Goal: Information Seeking & Learning: Learn about a topic

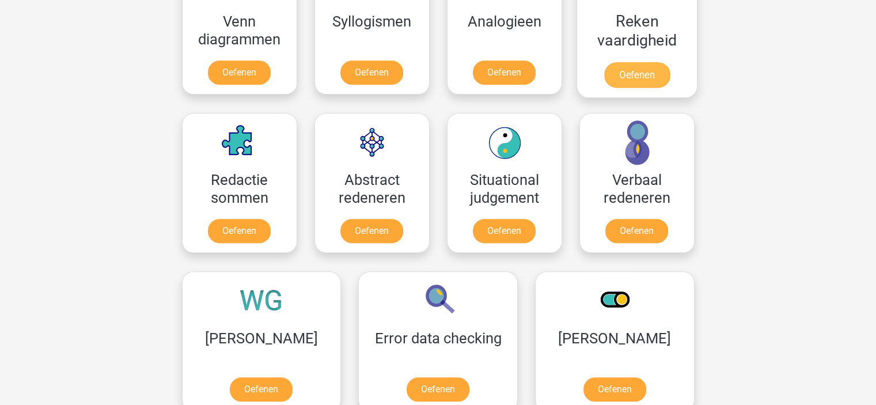
scroll to position [464, 0]
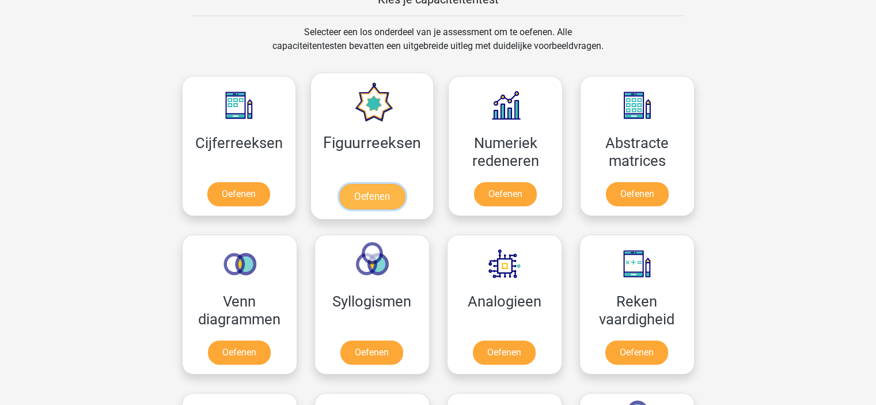
click at [396, 184] on link "Oefenen" at bounding box center [372, 196] width 66 height 25
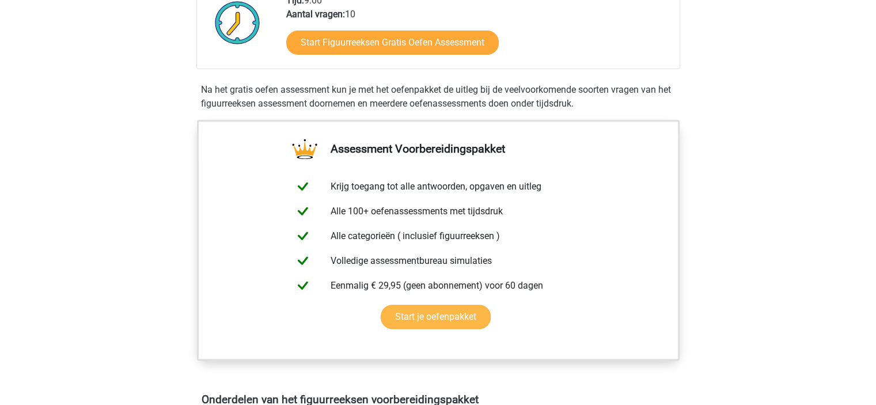
scroll to position [260, 0]
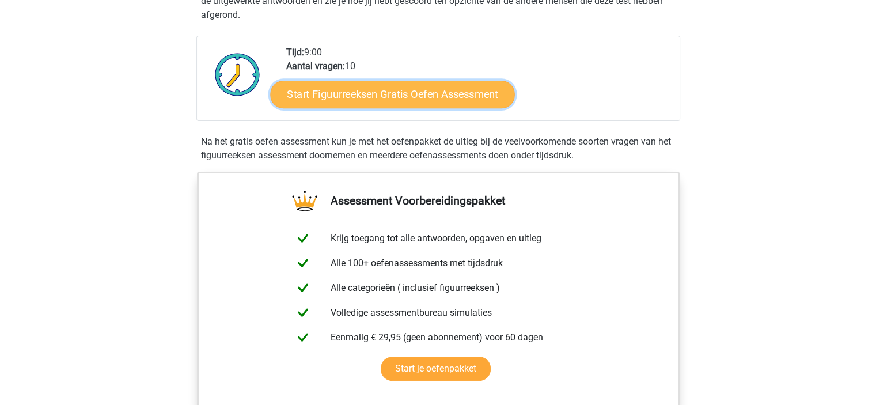
click at [390, 90] on link "Start Figuurreeksen Gratis Oefen Assessment" at bounding box center [392, 94] width 244 height 28
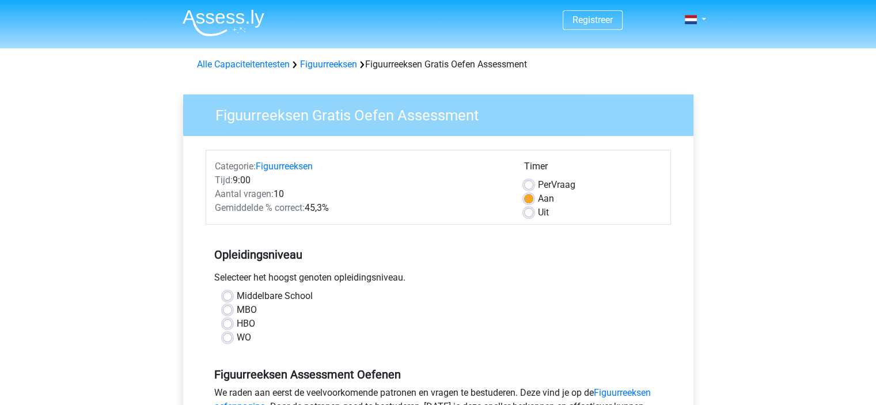
click at [267, 298] on label "Middelbare School" at bounding box center [275, 296] width 76 height 14
click at [232, 298] on input "Middelbare School" at bounding box center [227, 295] width 9 height 12
radio input "true"
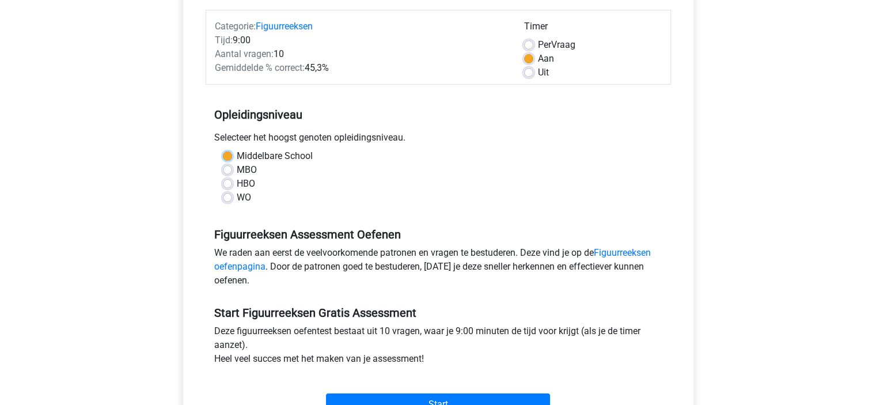
scroll to position [141, 0]
click at [238, 198] on label "WO" at bounding box center [244, 197] width 14 height 14
click at [232, 198] on input "WO" at bounding box center [227, 196] width 9 height 12
radio input "true"
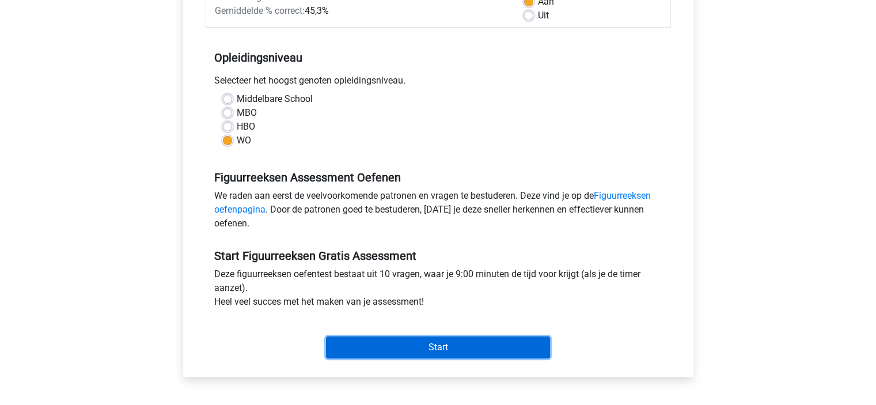
click at [389, 356] on input "Start" at bounding box center [438, 347] width 224 height 22
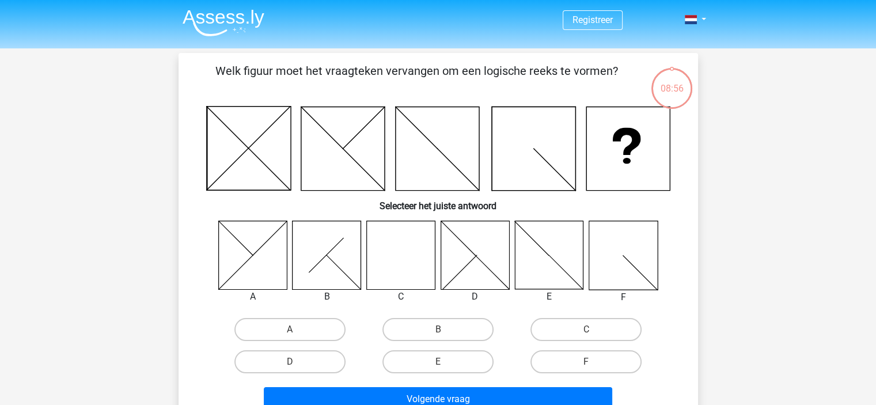
click at [429, 258] on icon at bounding box center [400, 255] width 69 height 69
click at [577, 333] on label "C" at bounding box center [586, 329] width 111 height 23
click at [586, 333] on input "C" at bounding box center [589, 333] width 7 height 7
radio input "true"
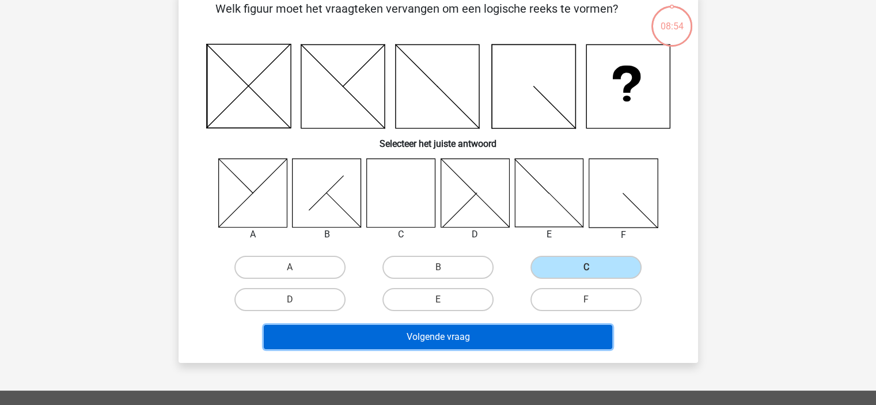
click at [463, 334] on button "Volgende vraag" at bounding box center [438, 337] width 349 height 24
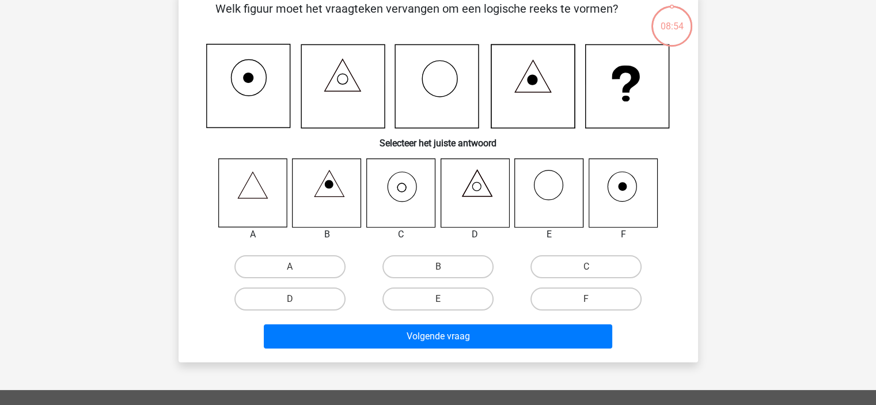
scroll to position [53, 0]
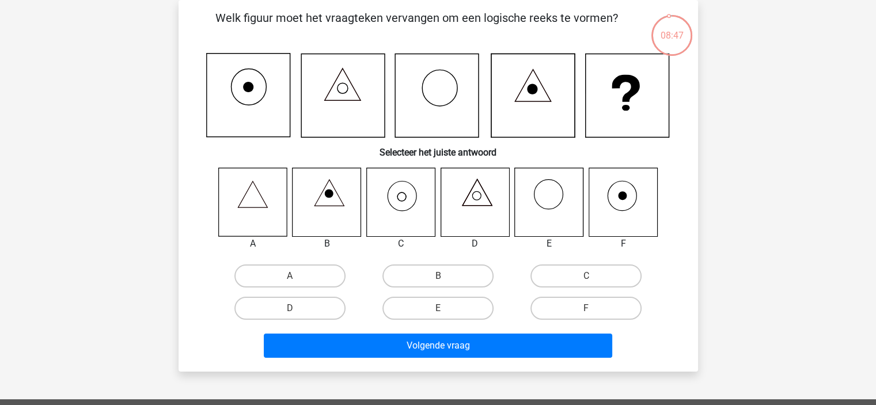
click at [421, 197] on icon at bounding box center [400, 202] width 69 height 69
click at [568, 282] on label "C" at bounding box center [586, 275] width 111 height 23
click at [586, 282] on input "C" at bounding box center [589, 279] width 7 height 7
radio input "true"
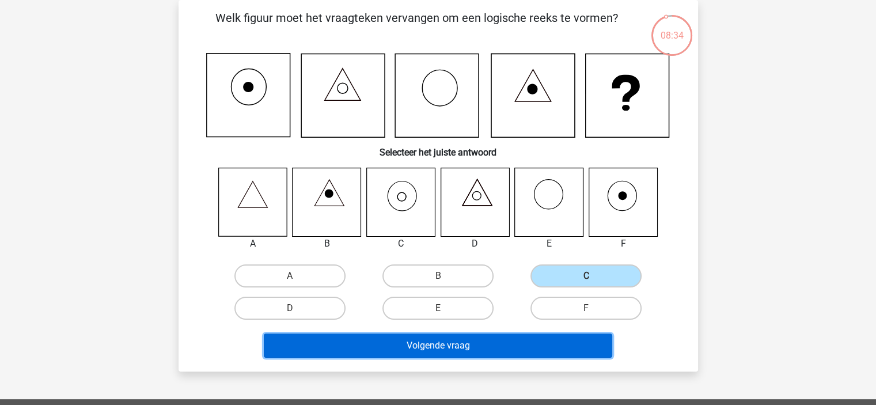
click at [406, 352] on button "Volgende vraag" at bounding box center [438, 346] width 349 height 24
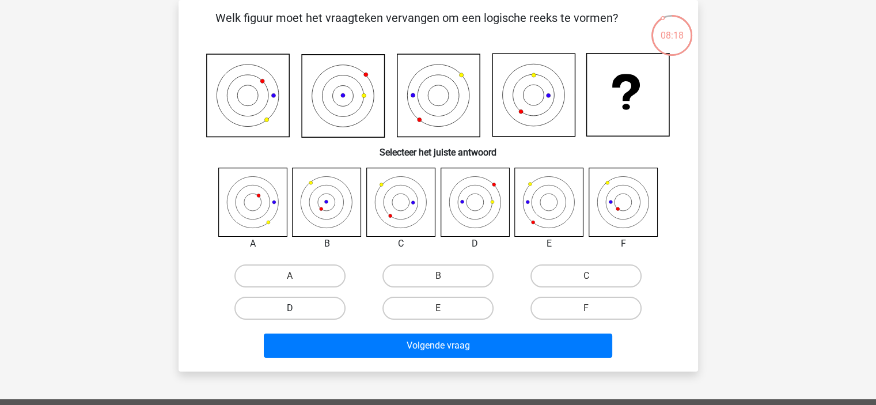
click at [317, 305] on label "D" at bounding box center [289, 308] width 111 height 23
click at [297, 308] on input "D" at bounding box center [293, 311] width 7 height 7
radio input "true"
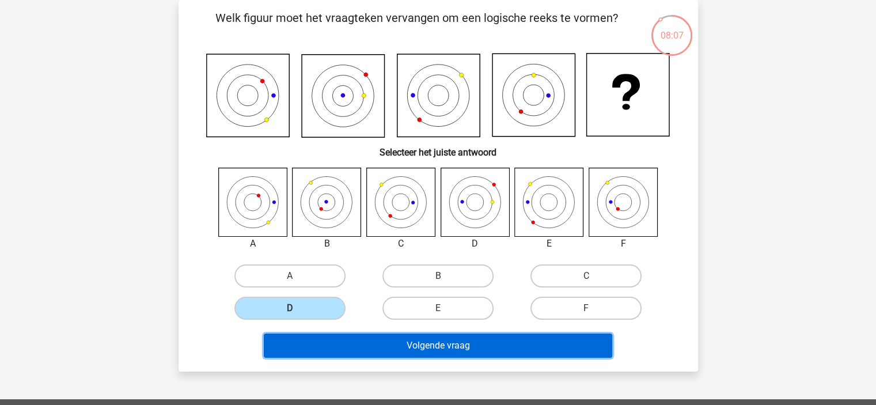
click at [450, 352] on button "Volgende vraag" at bounding box center [438, 346] width 349 height 24
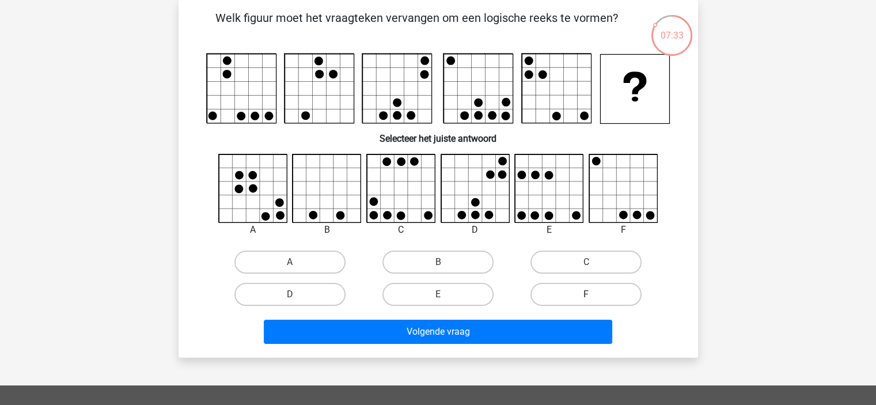
click at [558, 299] on label "F" at bounding box center [586, 294] width 111 height 23
click at [586, 299] on input "F" at bounding box center [589, 297] width 7 height 7
radio input "true"
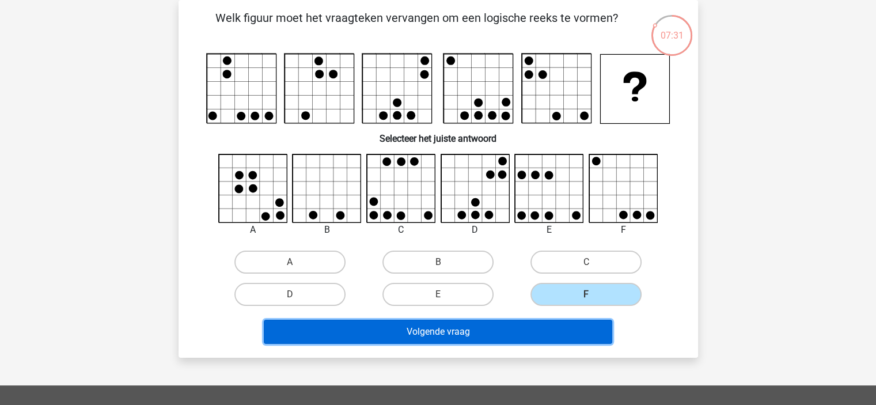
click at [497, 331] on button "Volgende vraag" at bounding box center [438, 332] width 349 height 24
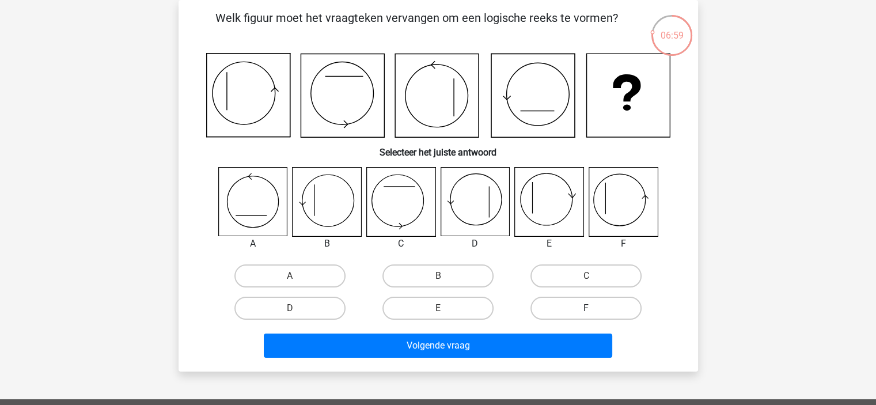
click at [569, 312] on label "F" at bounding box center [586, 308] width 111 height 23
click at [586, 312] on input "F" at bounding box center [589, 311] width 7 height 7
radio input "true"
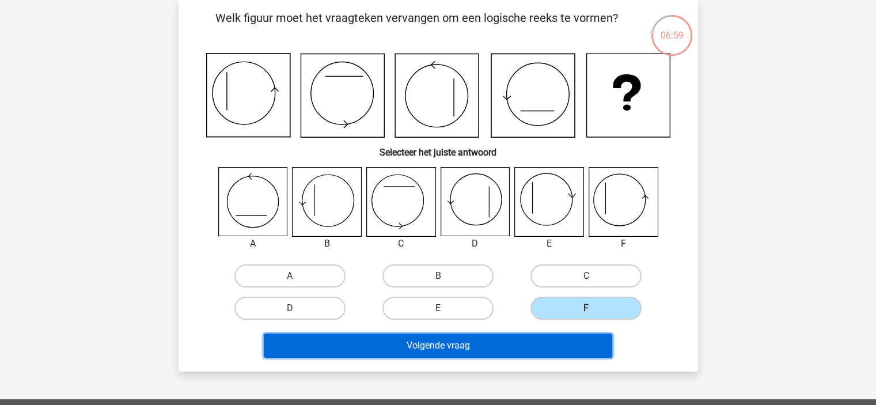
click at [513, 347] on button "Volgende vraag" at bounding box center [438, 346] width 349 height 24
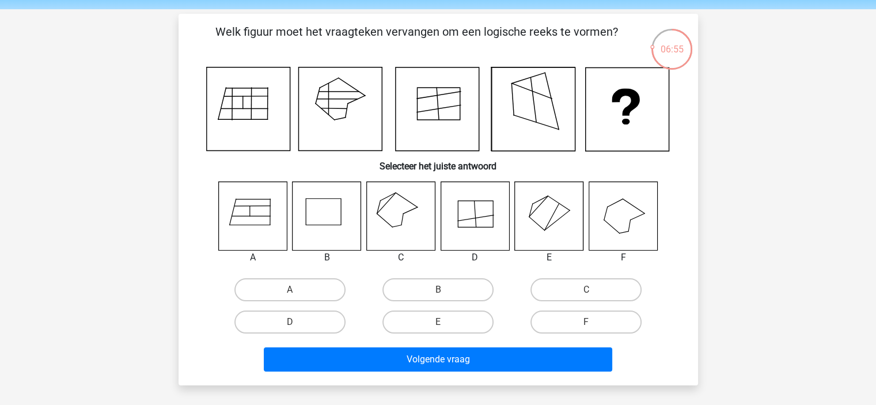
scroll to position [39, 0]
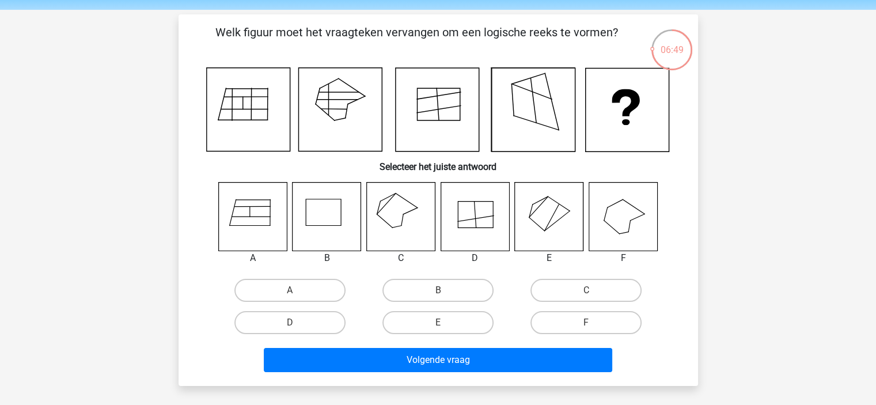
click at [552, 228] on icon at bounding box center [549, 216] width 69 height 69
click at [432, 321] on label "E" at bounding box center [438, 322] width 111 height 23
click at [438, 323] on input "E" at bounding box center [441, 326] width 7 height 7
radio input "true"
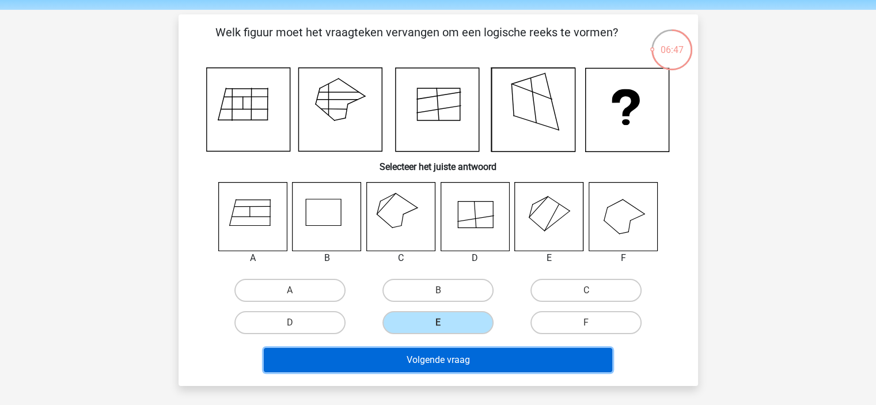
click at [476, 366] on button "Volgende vraag" at bounding box center [438, 360] width 349 height 24
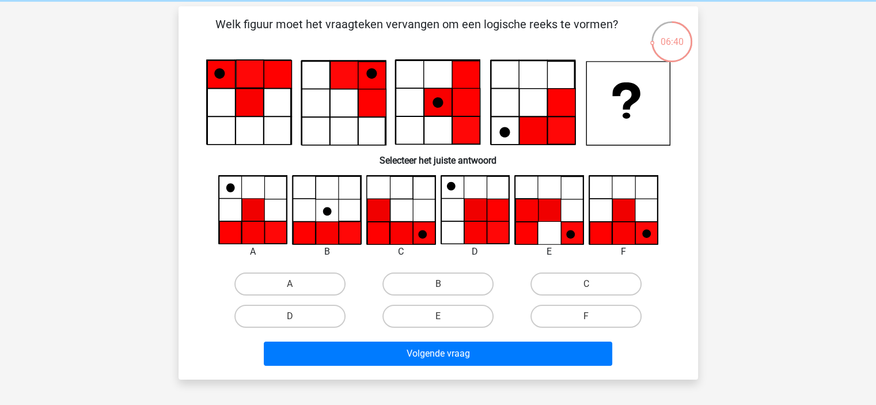
scroll to position [43, 0]
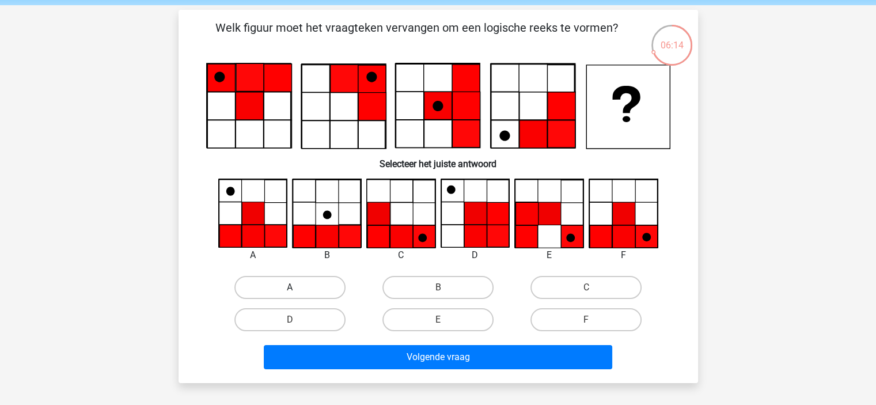
click at [271, 285] on label "A" at bounding box center [289, 287] width 111 height 23
click at [290, 287] on input "A" at bounding box center [293, 290] width 7 height 7
radio input "true"
click at [354, 369] on div "Volgende vraag" at bounding box center [438, 359] width 445 height 29
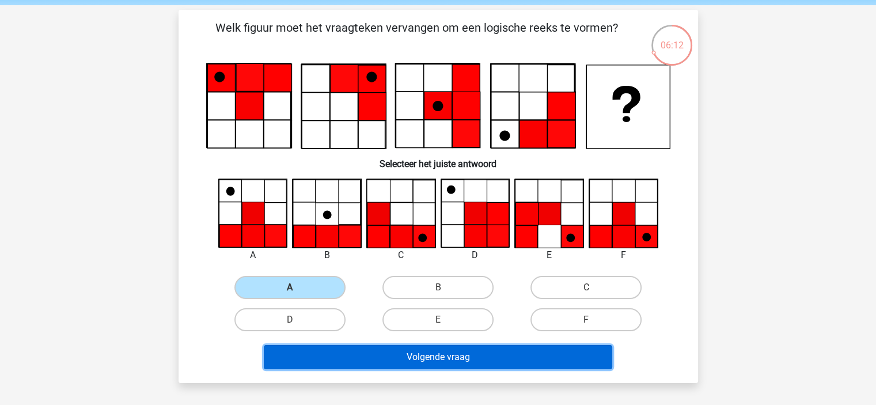
click at [340, 359] on button "Volgende vraag" at bounding box center [438, 357] width 349 height 24
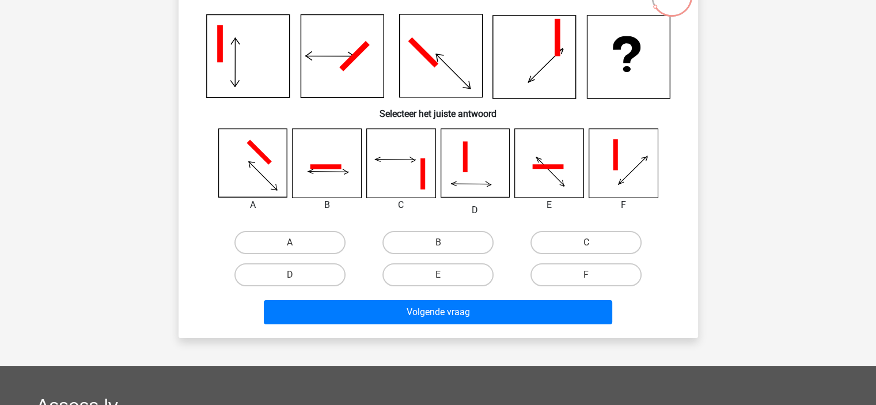
scroll to position [59, 0]
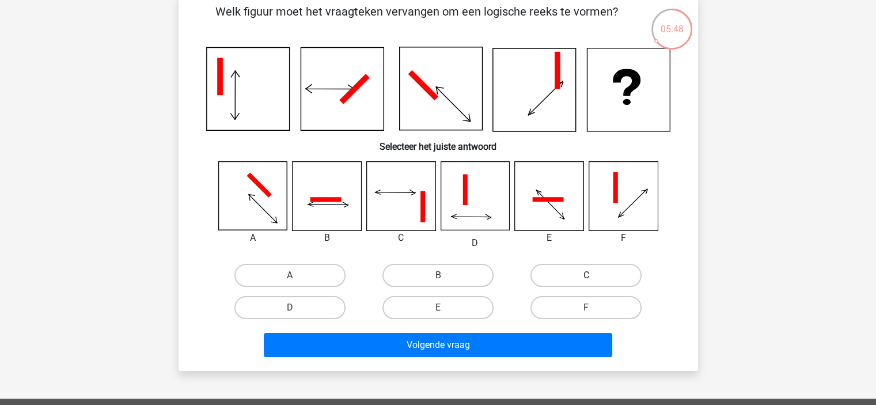
click at [549, 281] on label "C" at bounding box center [586, 275] width 111 height 23
click at [586, 281] on input "C" at bounding box center [589, 278] width 7 height 7
radio input "true"
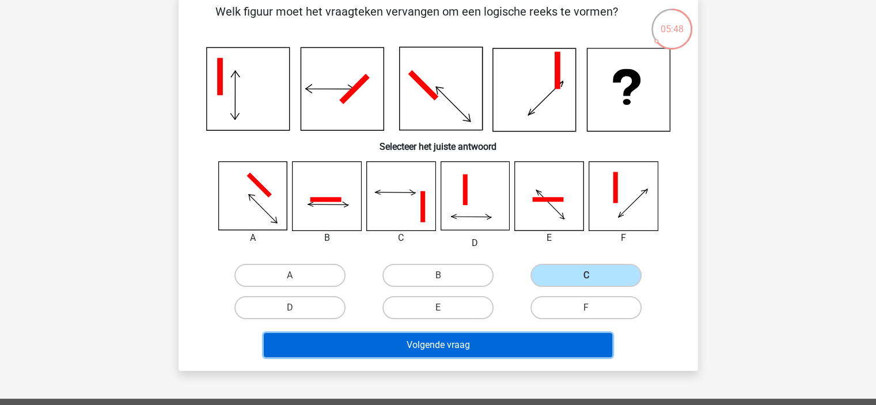
click at [482, 349] on button "Volgende vraag" at bounding box center [438, 345] width 349 height 24
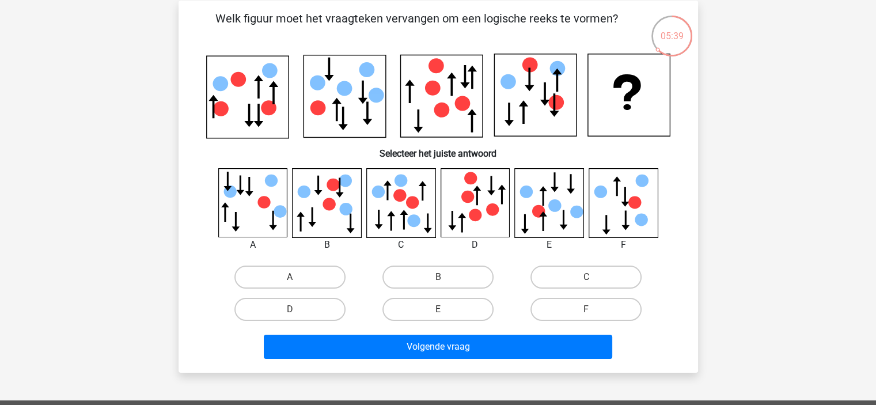
scroll to position [28, 0]
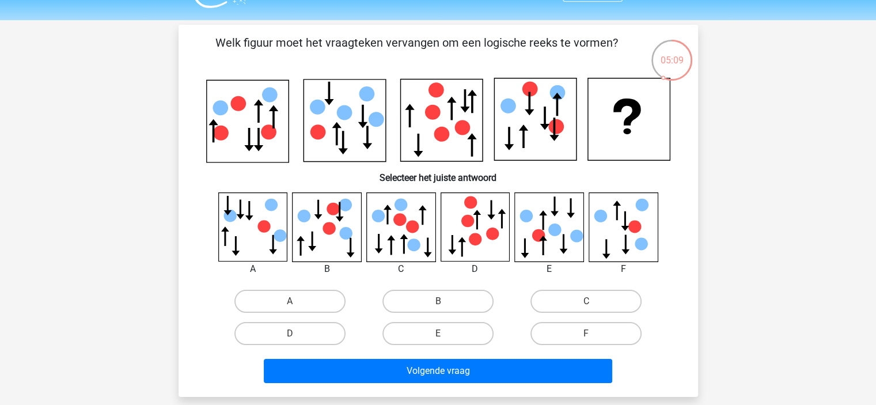
click at [547, 312] on div "C" at bounding box center [586, 301] width 148 height 32
click at [545, 301] on label "C" at bounding box center [586, 301] width 111 height 23
click at [586, 301] on input "C" at bounding box center [589, 304] width 7 height 7
radio input "true"
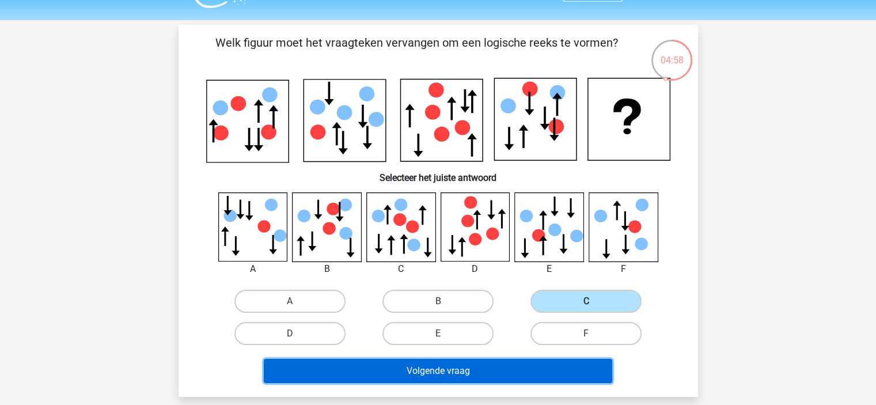
click at [479, 376] on button "Volgende vraag" at bounding box center [438, 371] width 349 height 24
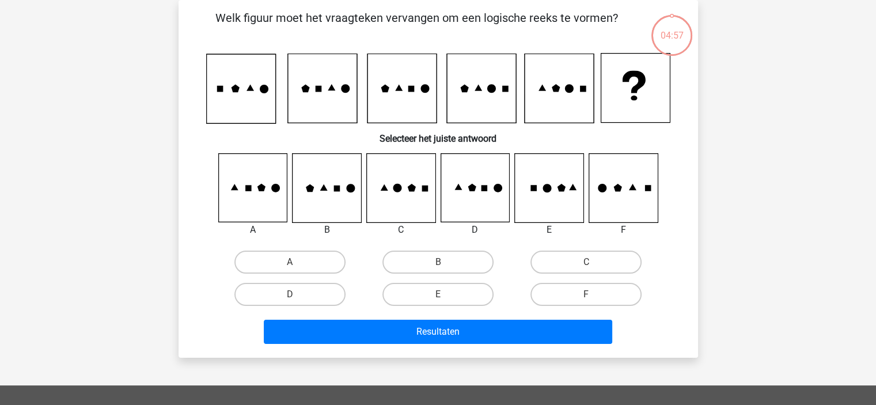
scroll to position [0, 0]
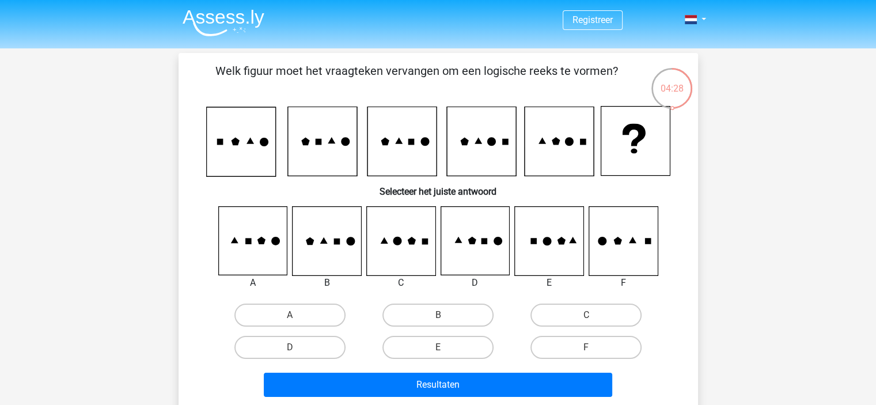
click at [347, 327] on div "D" at bounding box center [290, 315] width 139 height 23
click at [317, 345] on label "D" at bounding box center [289, 347] width 111 height 23
click at [297, 347] on input "D" at bounding box center [293, 350] width 7 height 7
radio input "true"
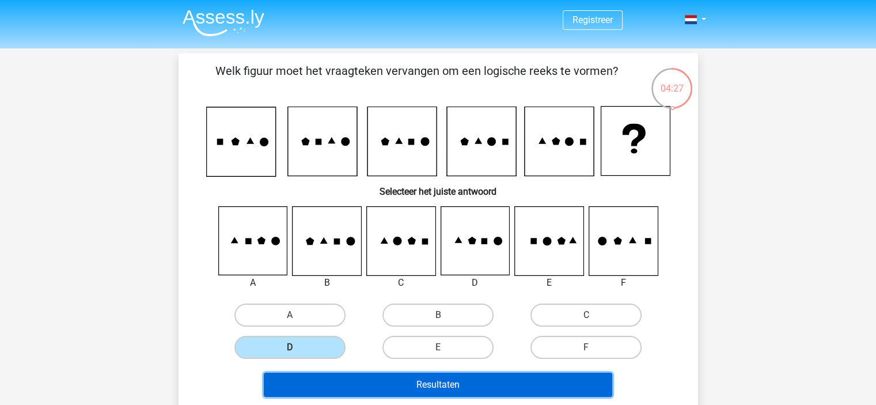
click at [375, 383] on button "Resultaten" at bounding box center [438, 385] width 349 height 24
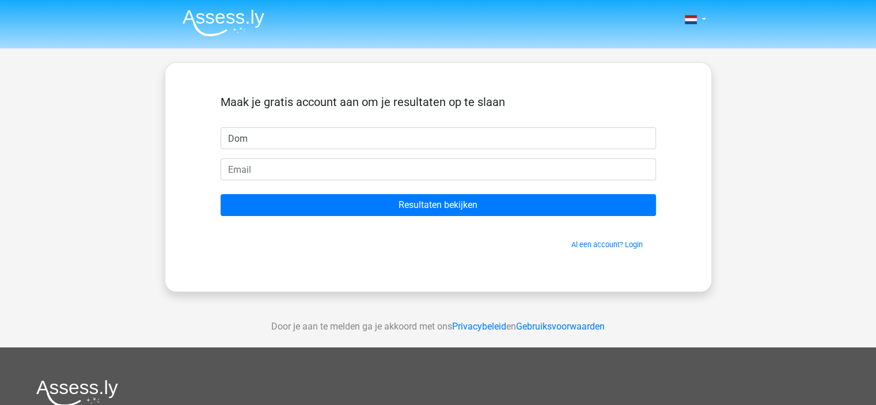
type input "[PERSON_NAME]"
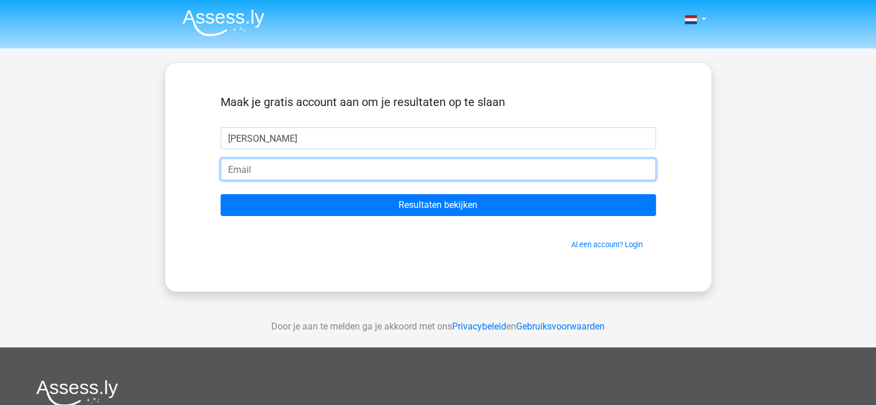
click at [327, 171] on input "email" at bounding box center [439, 169] width 436 height 22
type input "rememberdominique@gmail.com"
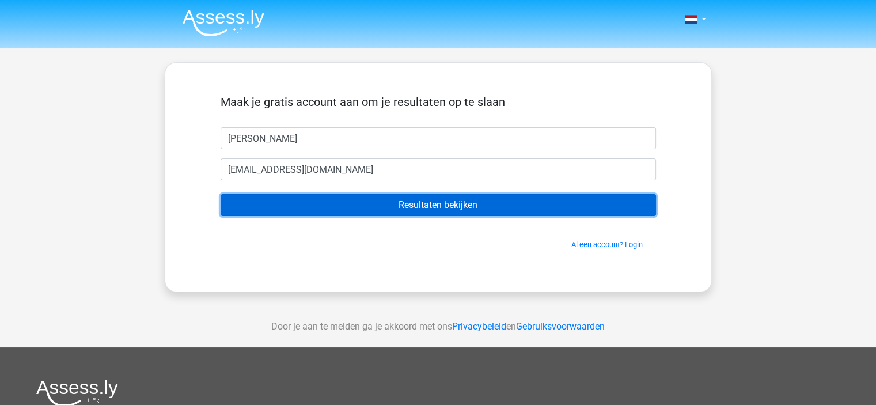
click at [301, 202] on input "Resultaten bekijken" at bounding box center [439, 205] width 436 height 22
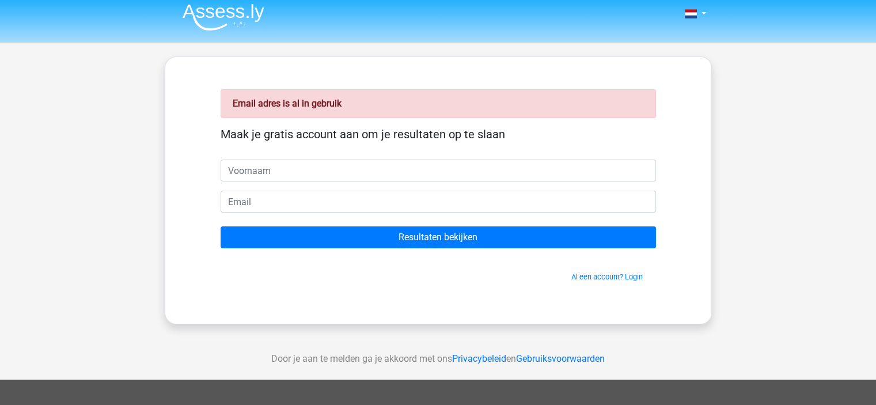
scroll to position [5, 0]
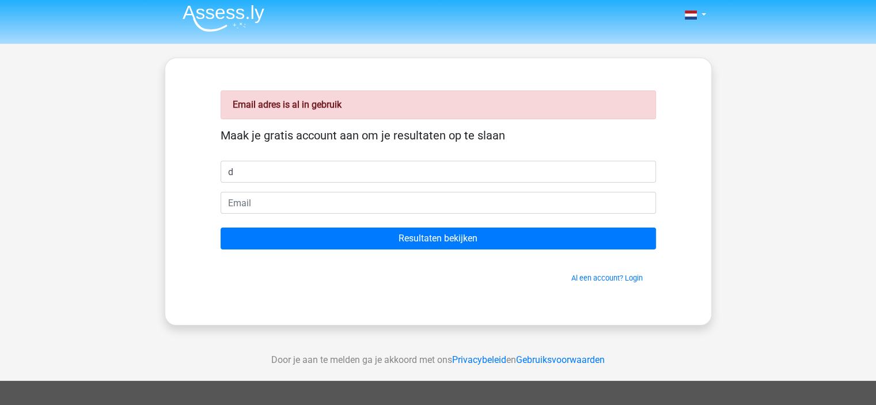
type input "[PERSON_NAME]"
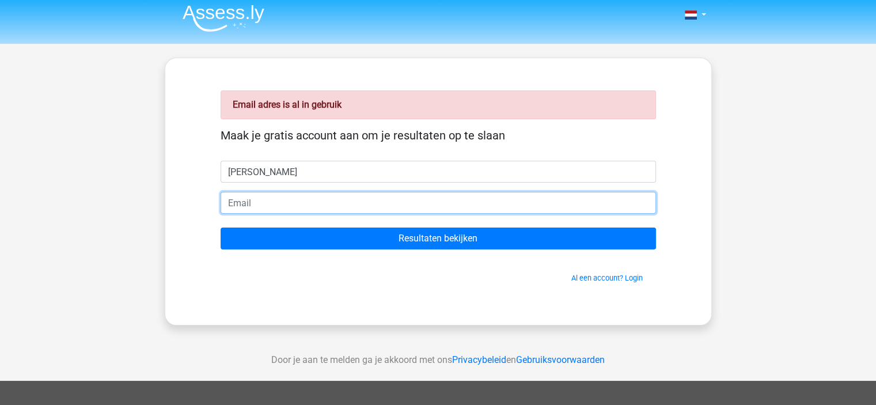
click at [270, 205] on input "email" at bounding box center [439, 203] width 436 height 22
type input "[EMAIL_ADDRESS][PERSON_NAME][DOMAIN_NAME]"
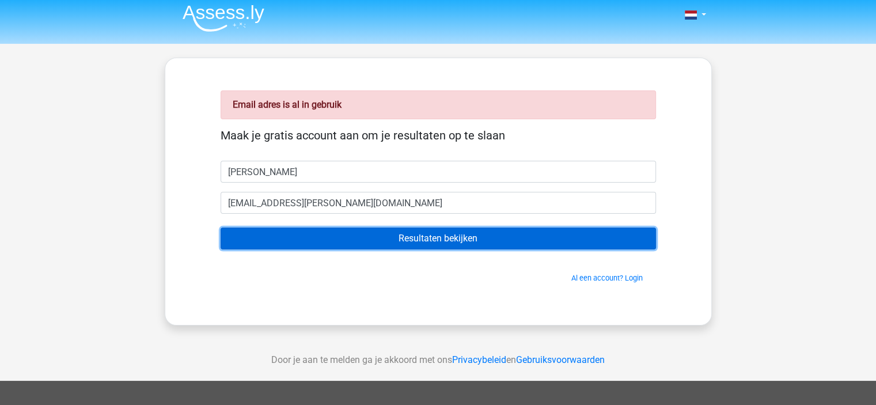
click at [287, 241] on input "Resultaten bekijken" at bounding box center [439, 239] width 436 height 22
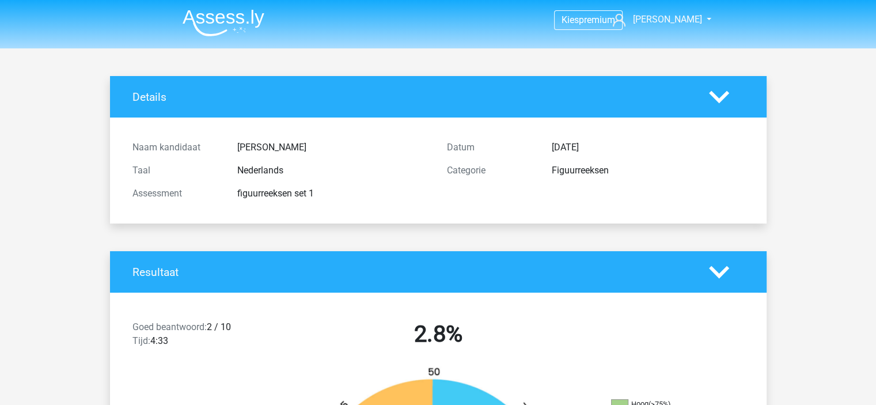
click at [236, 23] on img at bounding box center [224, 22] width 82 height 27
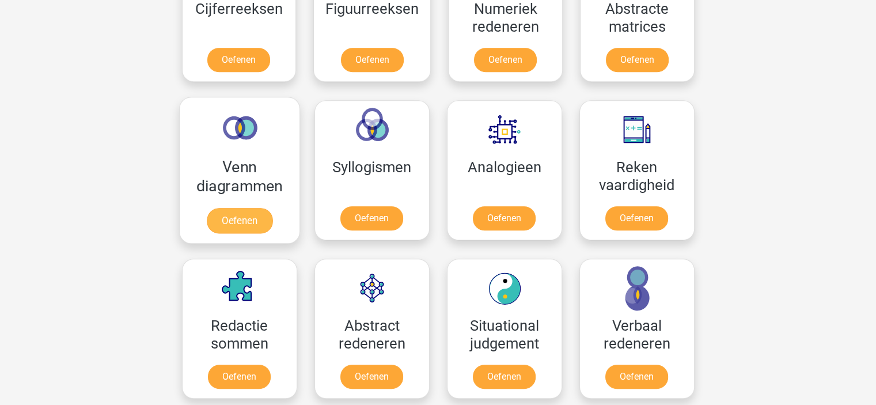
scroll to position [596, 0]
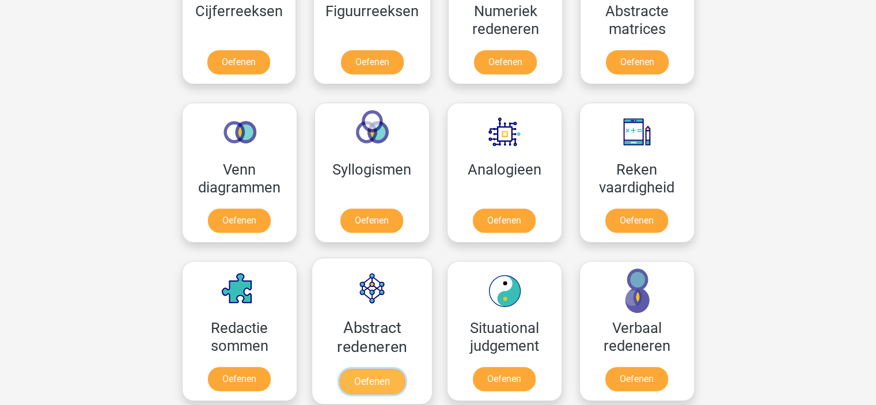
click at [386, 369] on link "Oefenen" at bounding box center [372, 381] width 66 height 25
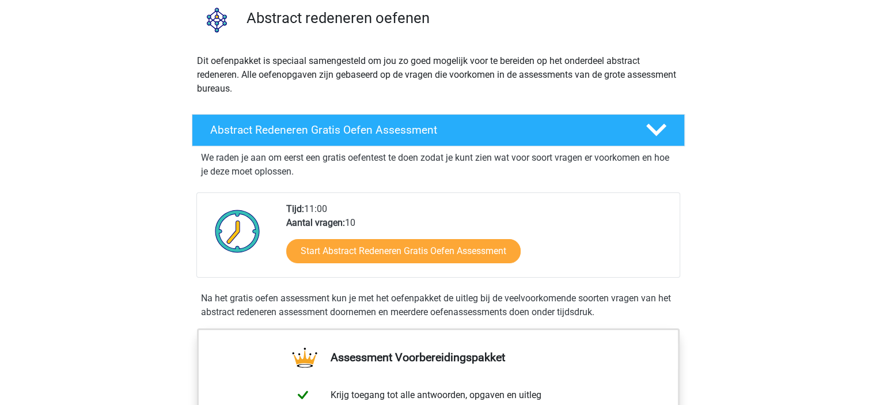
scroll to position [89, 0]
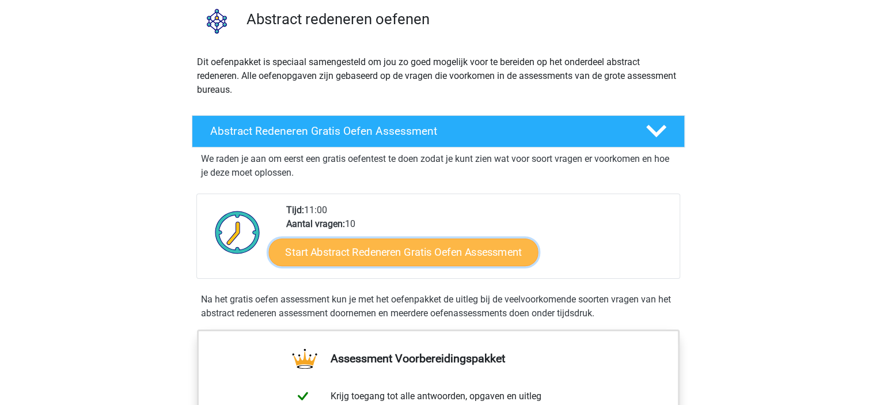
click at [398, 249] on link "Start Abstract Redeneren Gratis Oefen Assessment" at bounding box center [403, 252] width 270 height 28
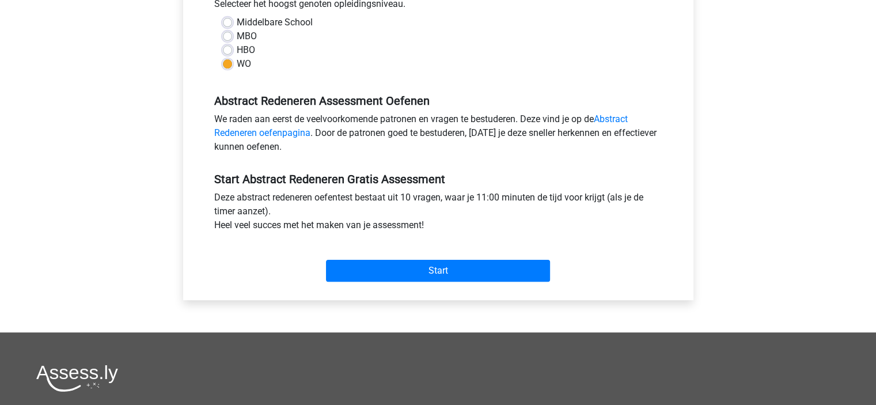
scroll to position [275, 0]
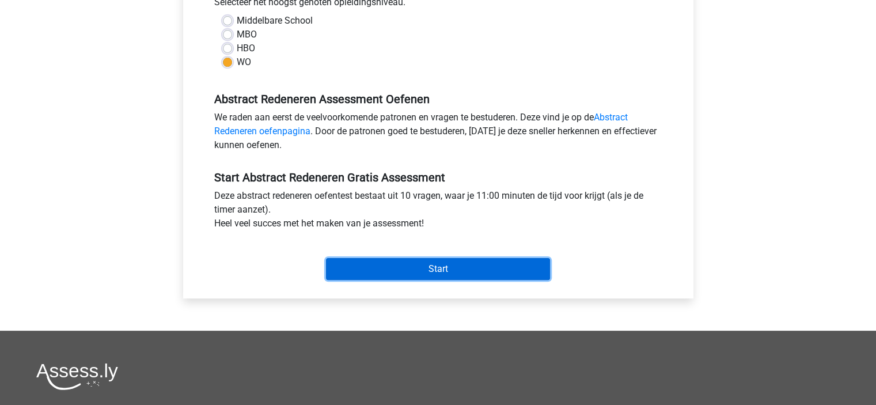
click at [457, 273] on input "Start" at bounding box center [438, 269] width 224 height 22
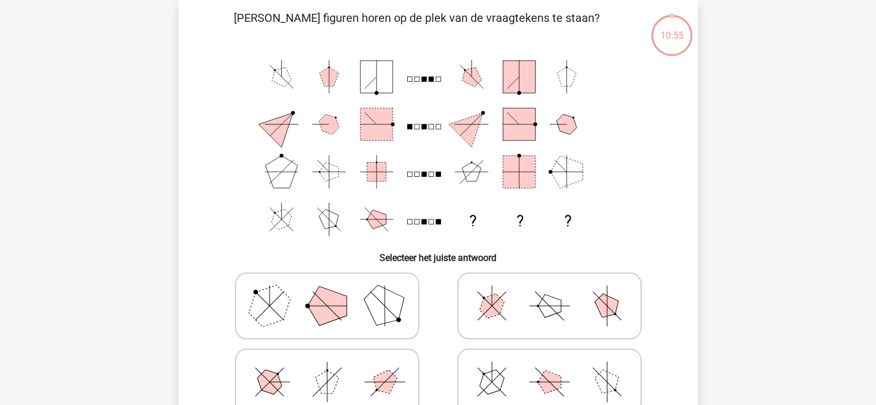
scroll to position [52, 0]
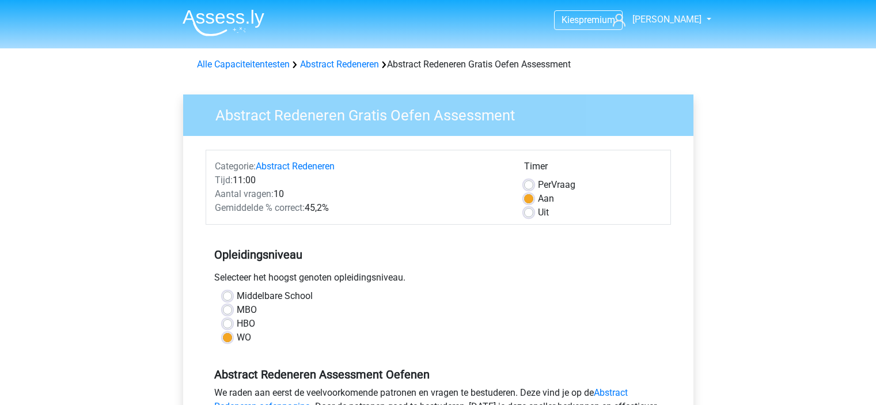
scroll to position [275, 0]
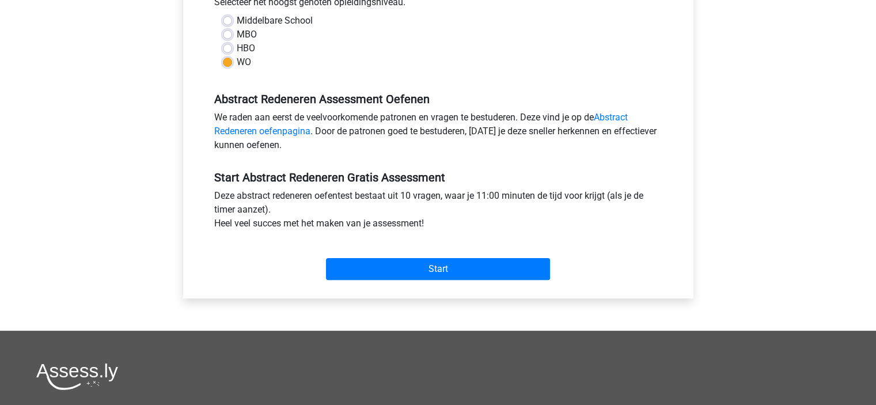
click at [410, 280] on div "Start" at bounding box center [438, 260] width 465 height 50
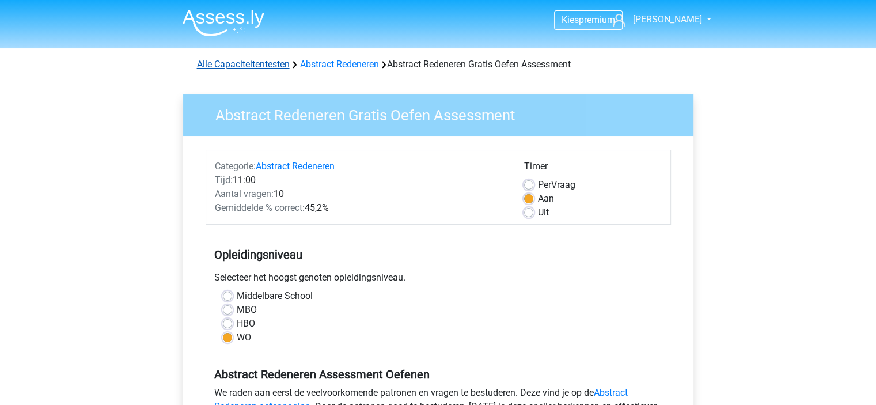
click at [271, 63] on link "Alle Capaciteitentesten" at bounding box center [243, 64] width 93 height 11
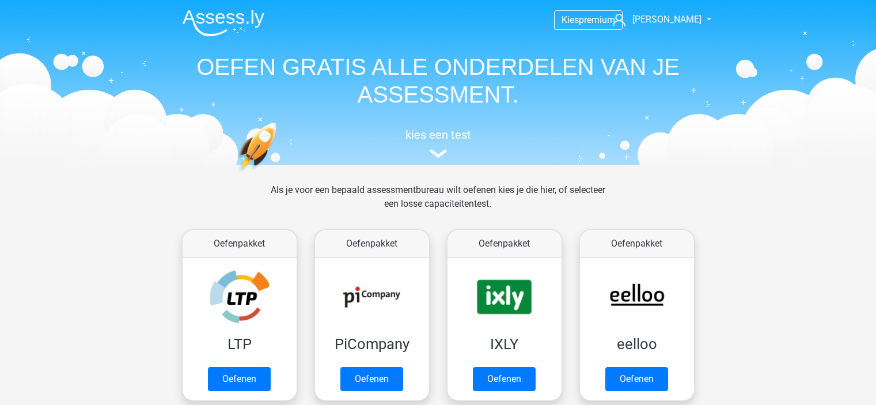
scroll to position [489, 0]
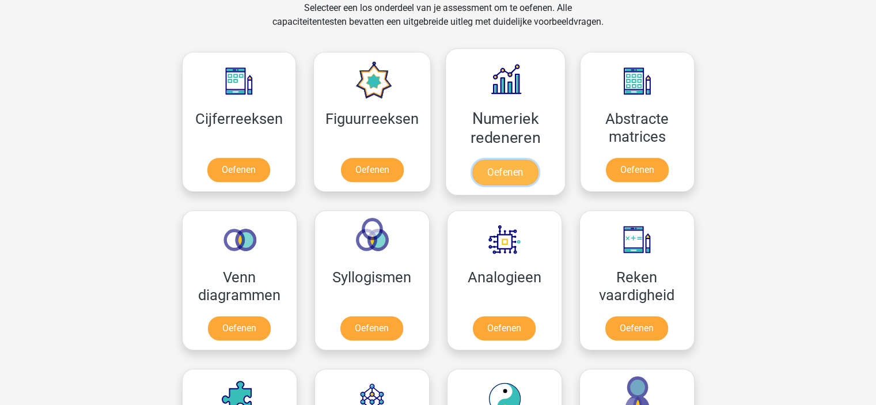
click at [513, 160] on link "Oefenen" at bounding box center [505, 172] width 66 height 25
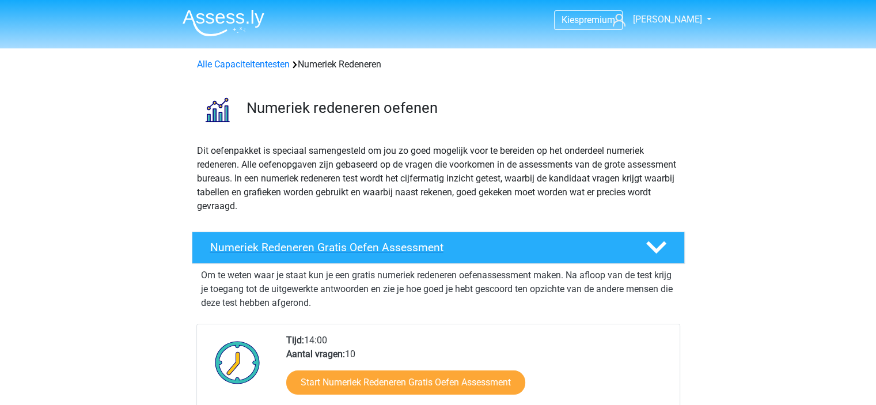
scroll to position [179, 0]
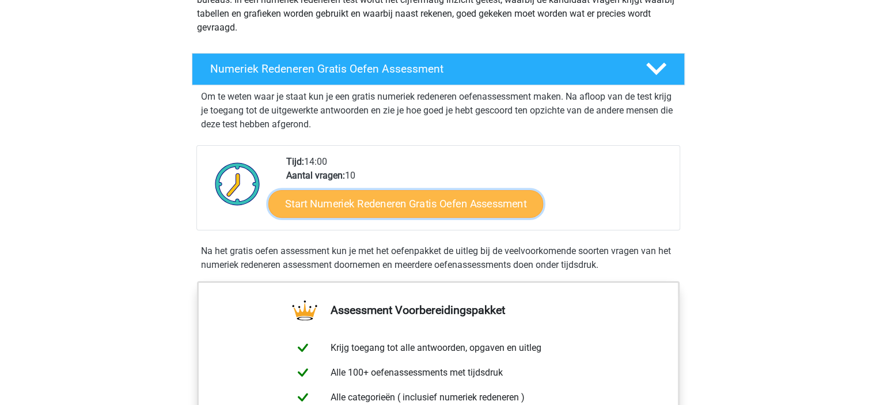
click at [373, 195] on link "Start Numeriek Redeneren Gratis Oefen Assessment" at bounding box center [405, 204] width 275 height 28
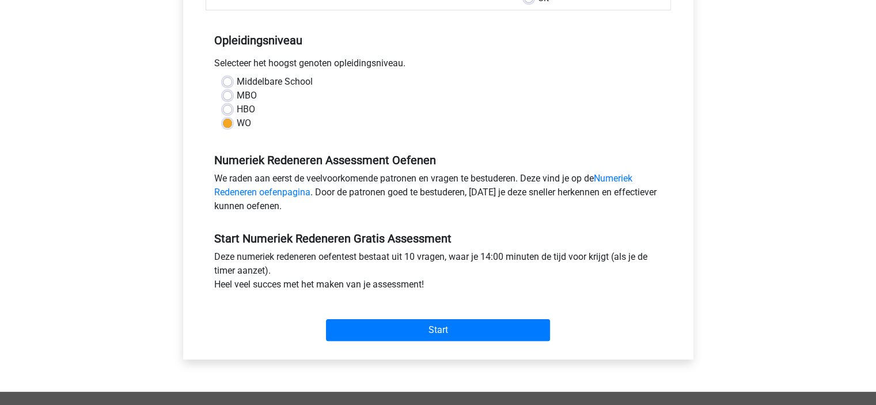
scroll to position [214, 0]
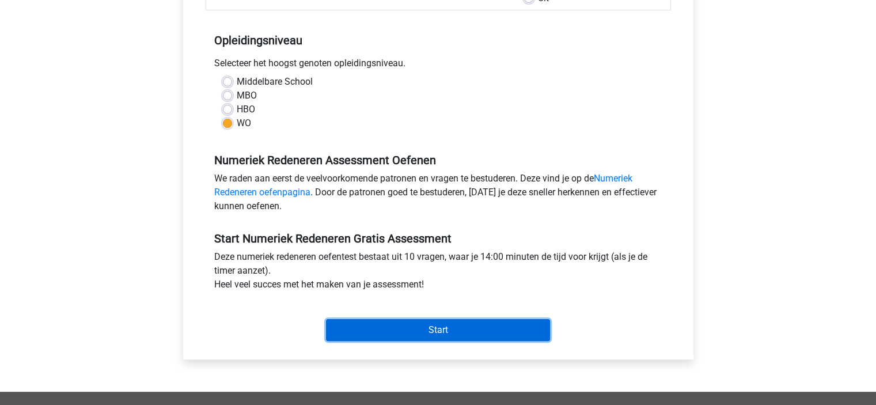
click at [430, 327] on input "Start" at bounding box center [438, 330] width 224 height 22
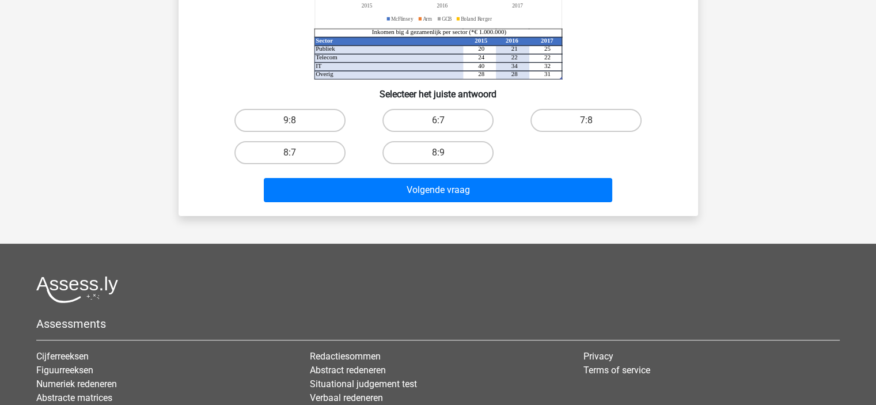
scroll to position [90, 0]
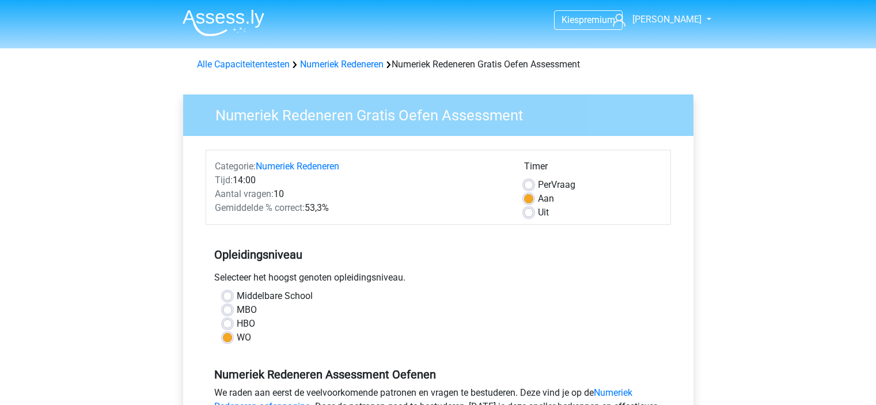
scroll to position [214, 0]
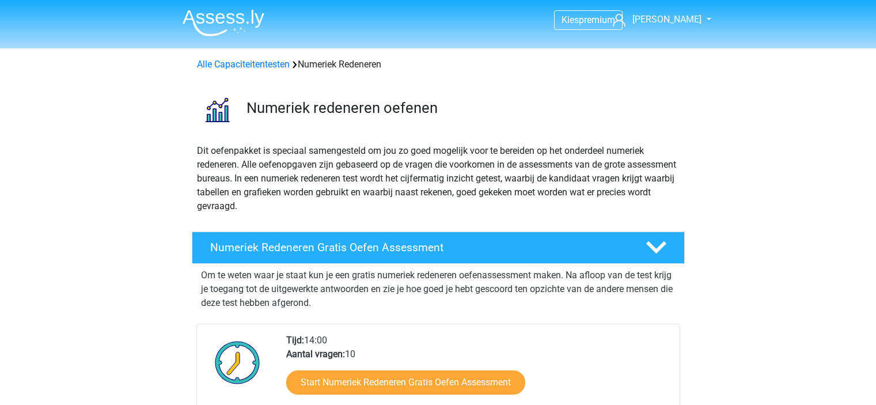
scroll to position [179, 0]
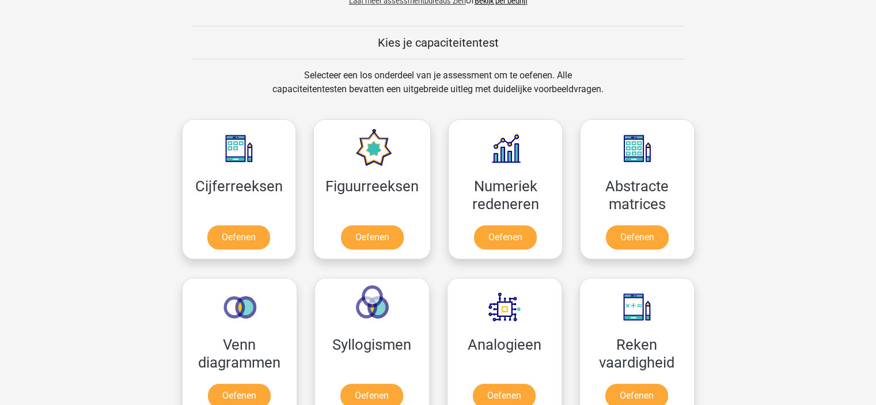
scroll to position [494, 0]
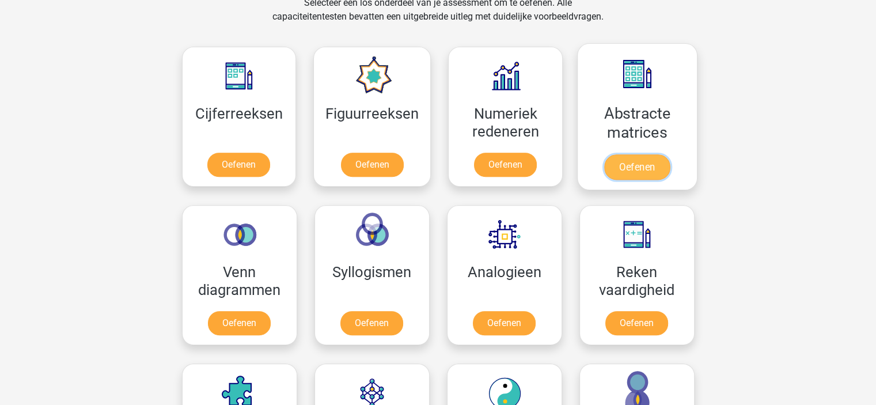
click at [631, 154] on link "Oefenen" at bounding box center [637, 166] width 66 height 25
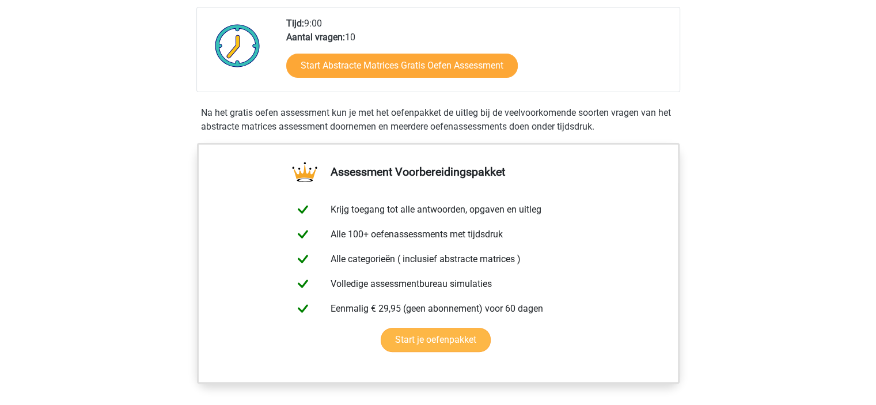
scroll to position [267, 0]
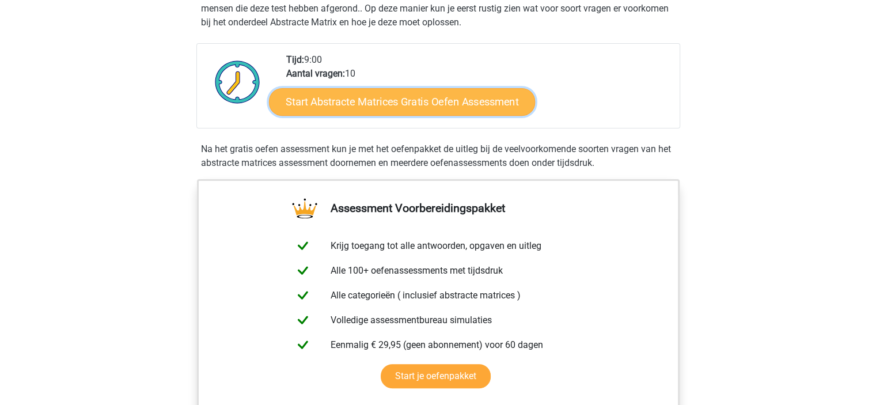
click at [389, 96] on link "Start Abstracte Matrices Gratis Oefen Assessment" at bounding box center [402, 102] width 266 height 28
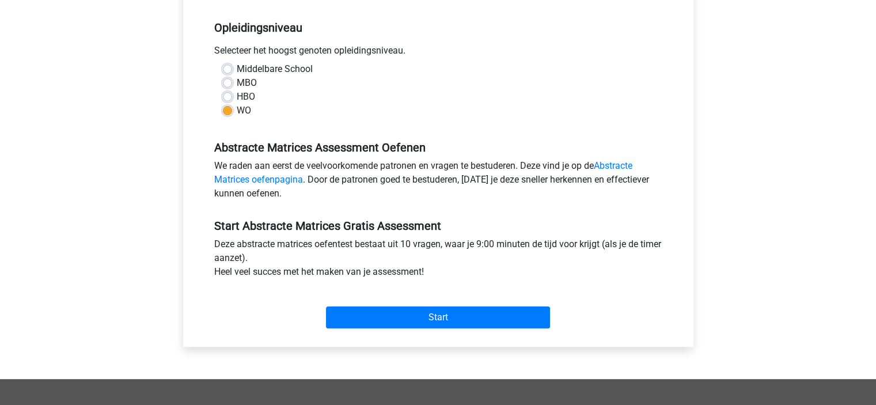
scroll to position [226, 0]
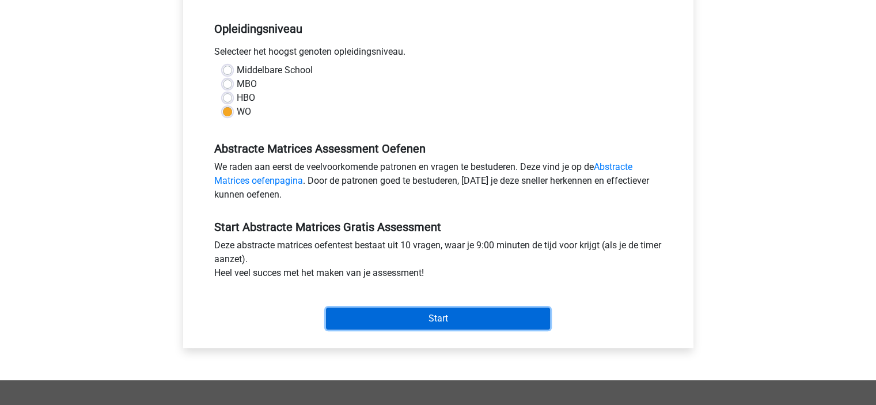
click at [410, 313] on input "Start" at bounding box center [438, 319] width 224 height 22
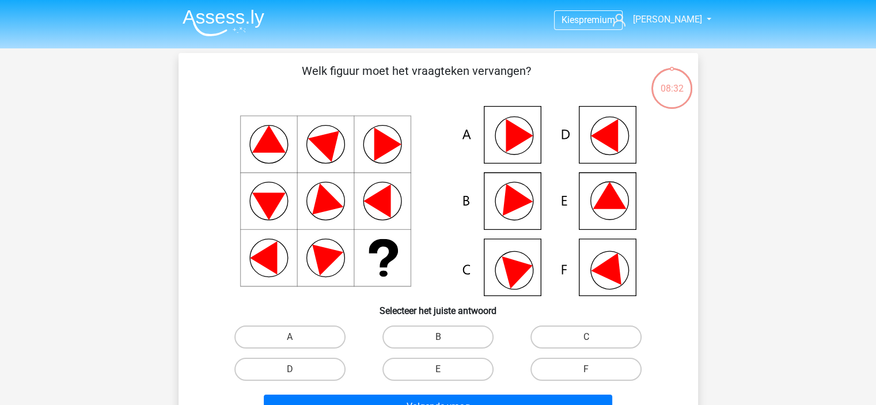
scroll to position [22, 0]
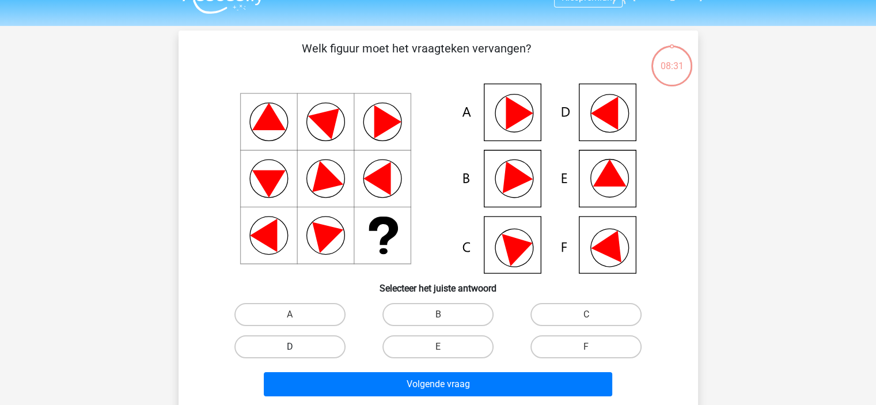
click at [309, 354] on label "D" at bounding box center [289, 346] width 111 height 23
click at [297, 354] on input "D" at bounding box center [293, 350] width 7 height 7
radio input "true"
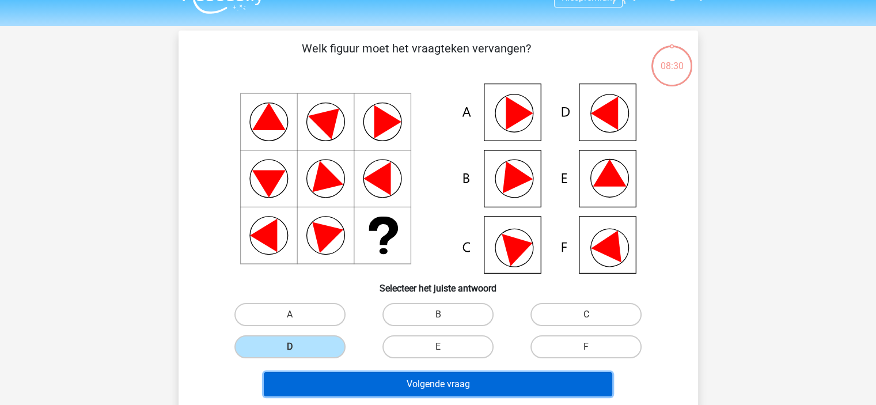
click at [349, 382] on button "Volgende vraag" at bounding box center [438, 384] width 349 height 24
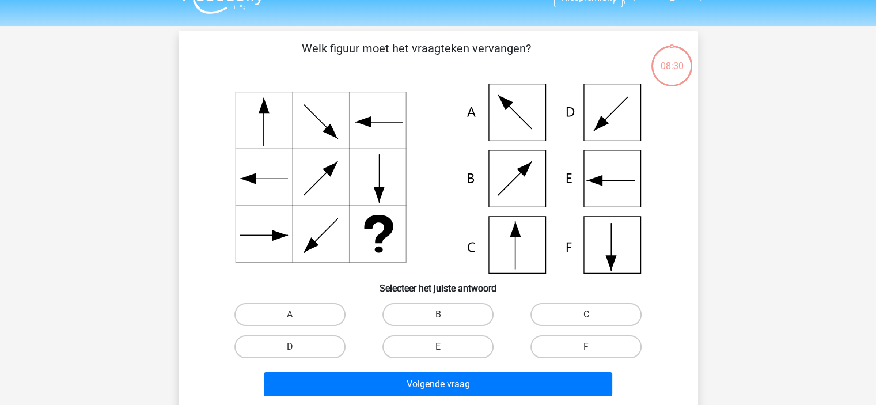
scroll to position [53, 0]
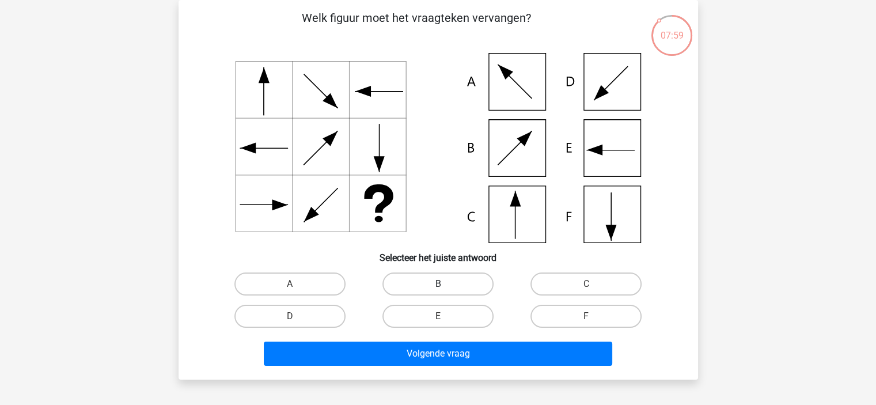
click at [446, 283] on label "B" at bounding box center [438, 283] width 111 height 23
click at [445, 284] on input "B" at bounding box center [441, 287] width 7 height 7
radio input "true"
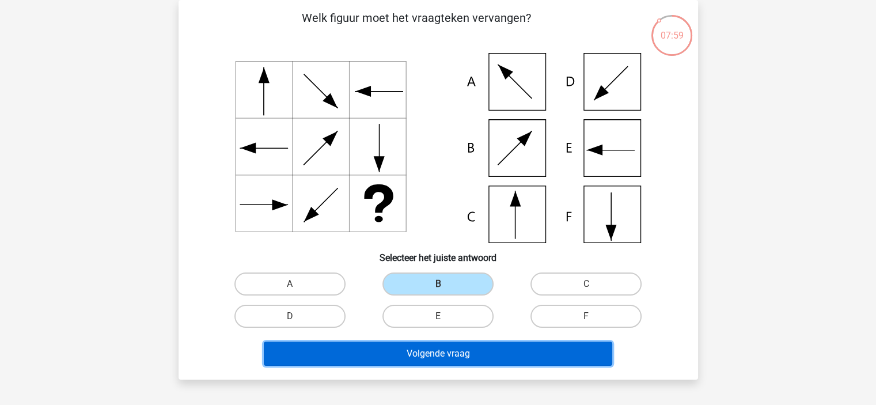
click at [426, 348] on button "Volgende vraag" at bounding box center [438, 354] width 349 height 24
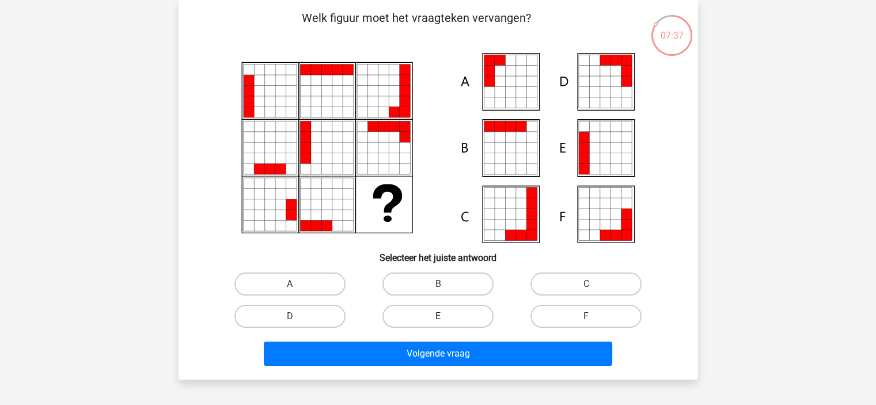
click at [417, 318] on label "E" at bounding box center [438, 316] width 111 height 23
click at [438, 318] on input "E" at bounding box center [441, 319] width 7 height 7
radio input "true"
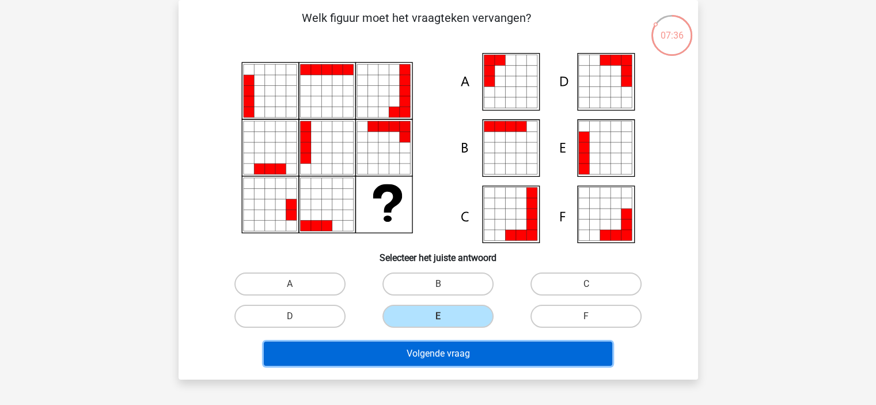
click at [411, 351] on button "Volgende vraag" at bounding box center [438, 354] width 349 height 24
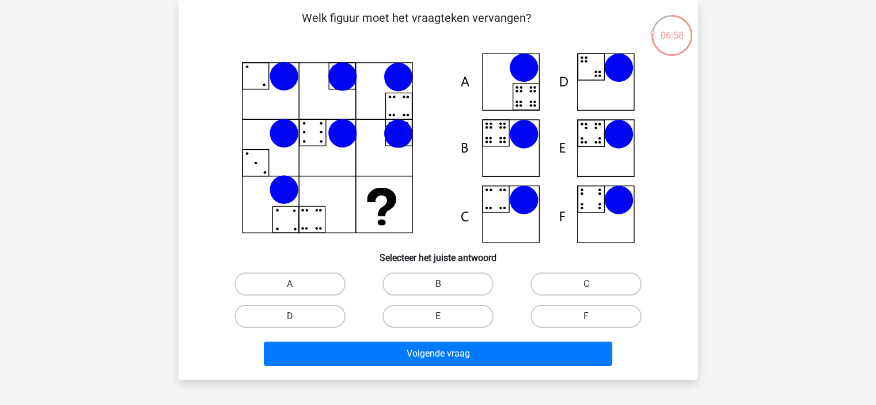
click at [449, 286] on label "B" at bounding box center [438, 283] width 111 height 23
click at [445, 286] on input "B" at bounding box center [441, 287] width 7 height 7
radio input "true"
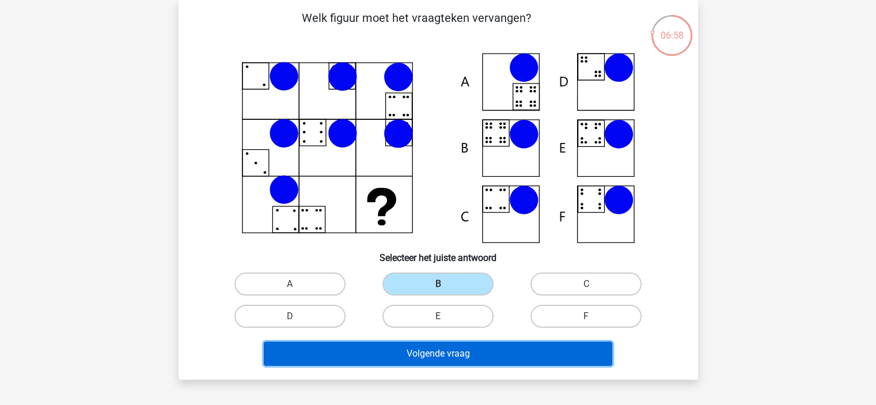
click at [452, 361] on button "Volgende vraag" at bounding box center [438, 354] width 349 height 24
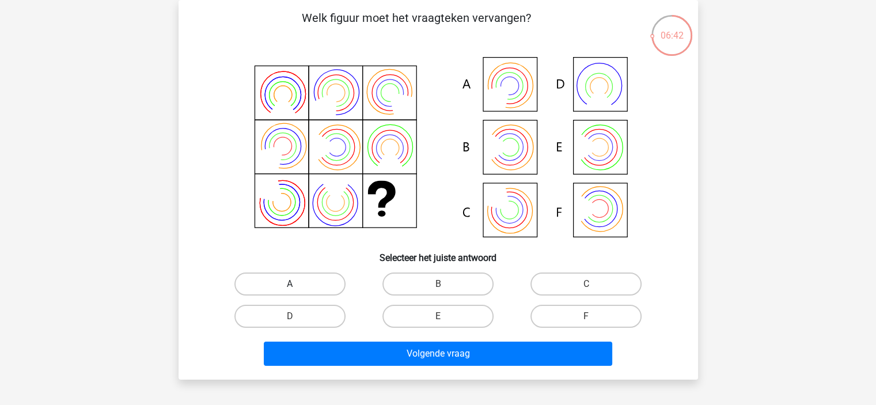
click at [304, 277] on label "A" at bounding box center [289, 283] width 111 height 23
click at [297, 284] on input "A" at bounding box center [293, 287] width 7 height 7
radio input "true"
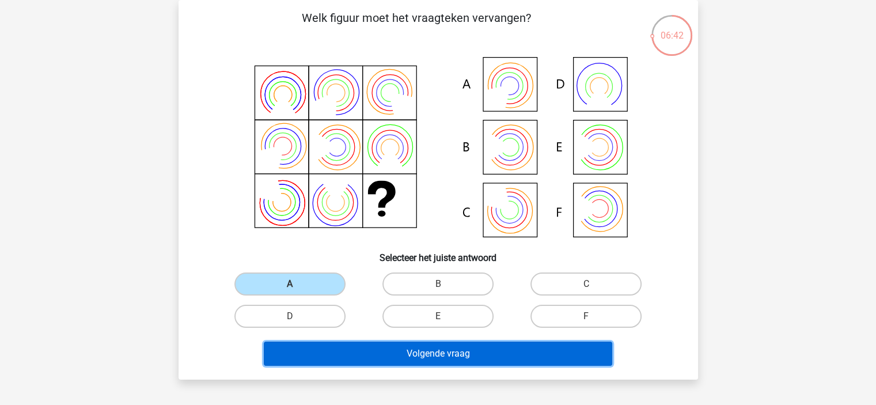
click at [371, 345] on button "Volgende vraag" at bounding box center [438, 354] width 349 height 24
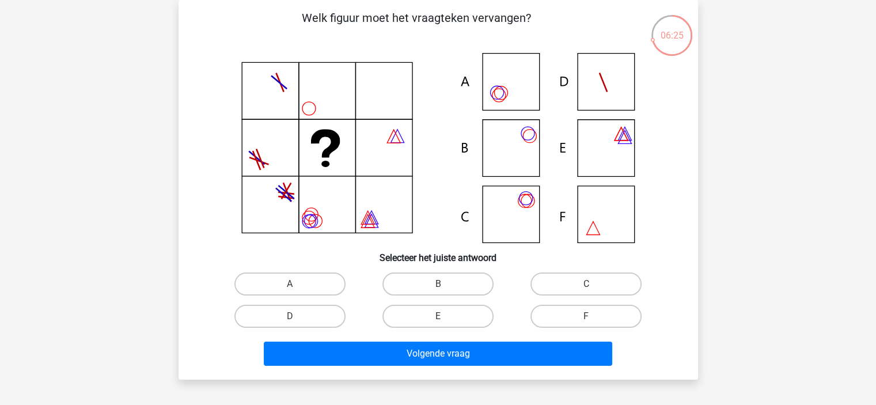
click at [512, 151] on icon at bounding box center [438, 148] width 464 height 190
click at [438, 287] on input "B" at bounding box center [441, 287] width 7 height 7
radio input "true"
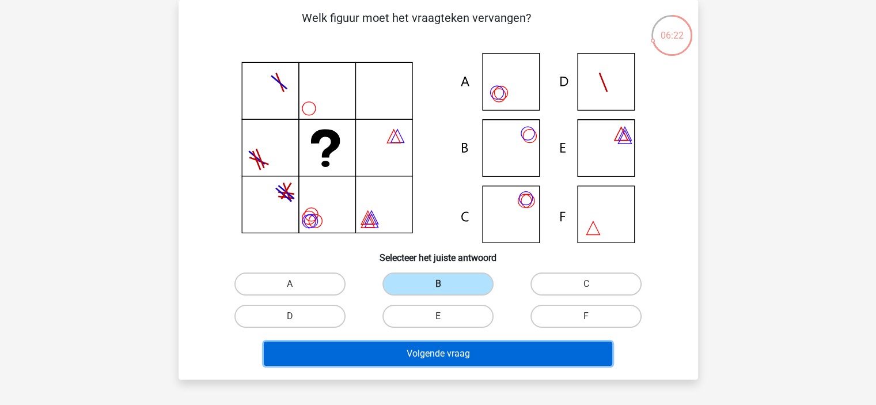
click at [459, 347] on button "Volgende vraag" at bounding box center [438, 354] width 349 height 24
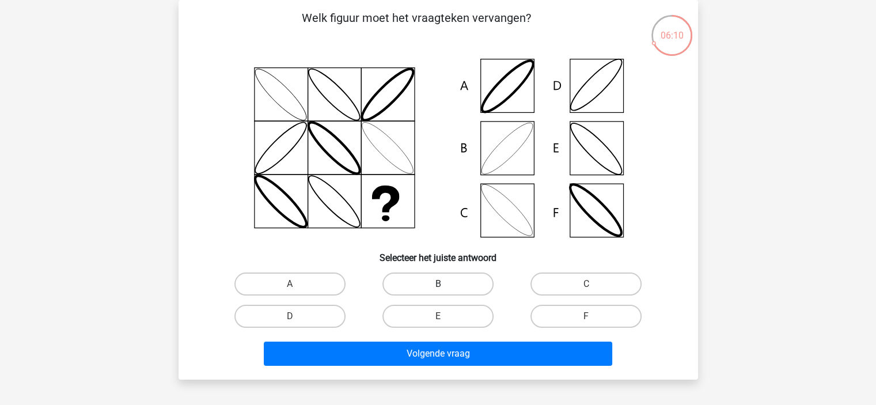
click at [405, 287] on label "B" at bounding box center [438, 283] width 111 height 23
click at [438, 287] on input "B" at bounding box center [441, 287] width 7 height 7
radio input "true"
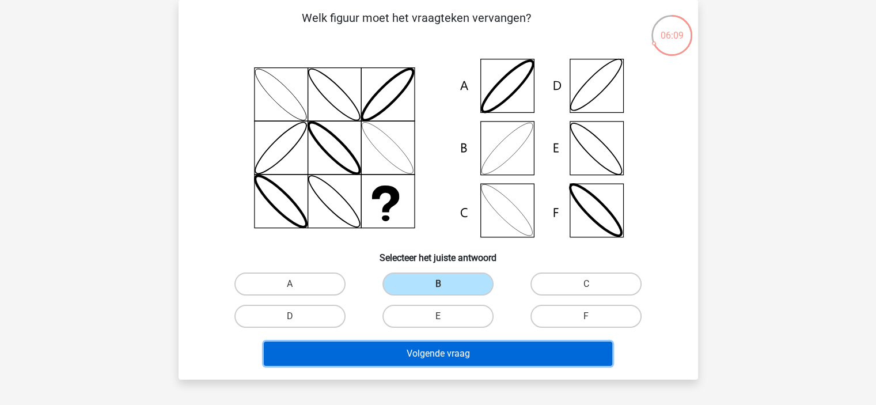
click at [392, 354] on button "Volgende vraag" at bounding box center [438, 354] width 349 height 24
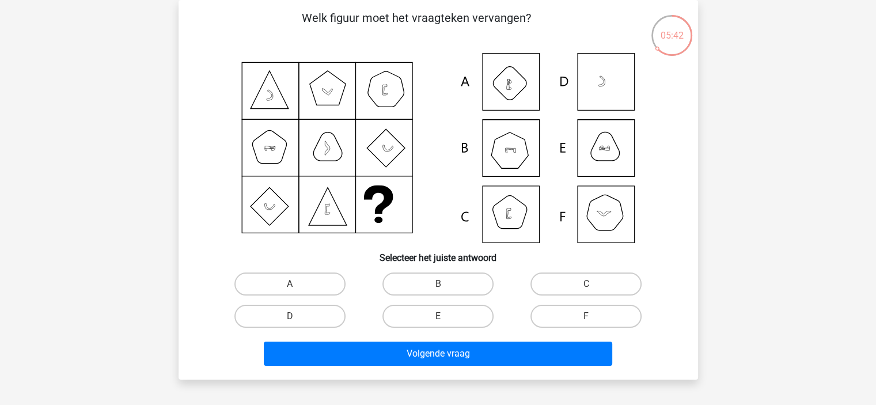
click at [511, 161] on icon at bounding box center [438, 148] width 464 height 190
click at [463, 271] on div "B" at bounding box center [438, 284] width 148 height 32
click at [444, 284] on input "B" at bounding box center [441, 287] width 7 height 7
radio input "true"
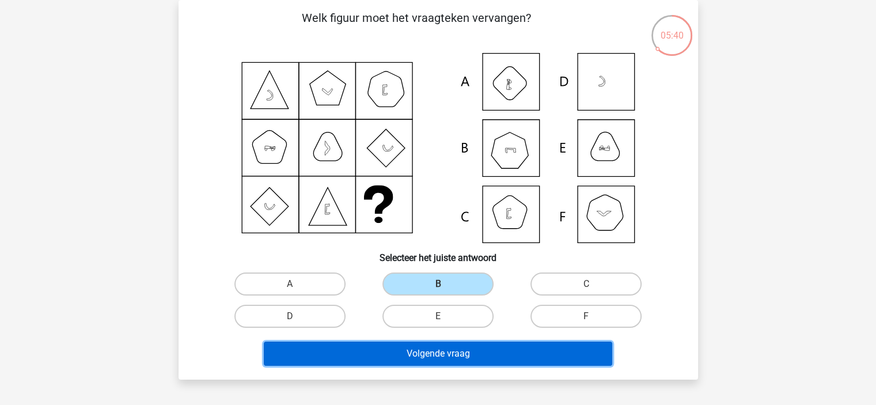
click at [505, 356] on button "Volgende vraag" at bounding box center [438, 354] width 349 height 24
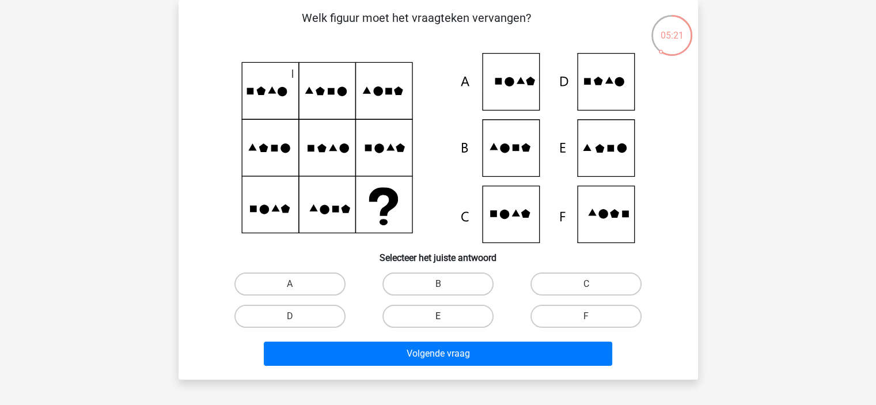
click at [426, 314] on label "E" at bounding box center [438, 316] width 111 height 23
click at [438, 316] on input "E" at bounding box center [441, 319] width 7 height 7
radio input "true"
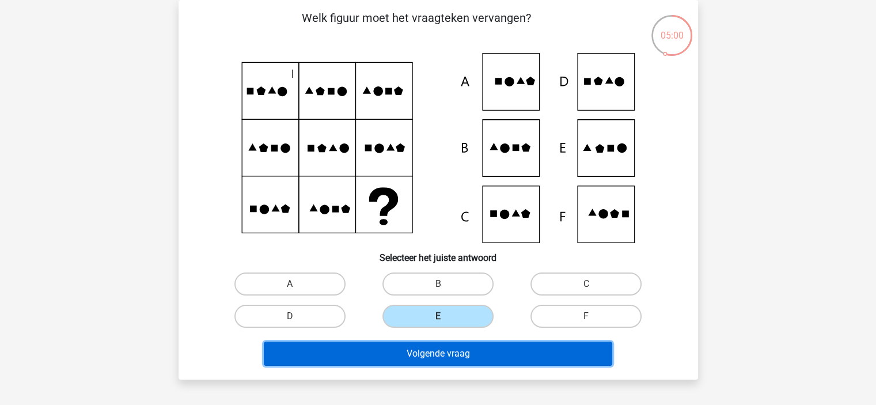
click at [443, 350] on button "Volgende vraag" at bounding box center [438, 354] width 349 height 24
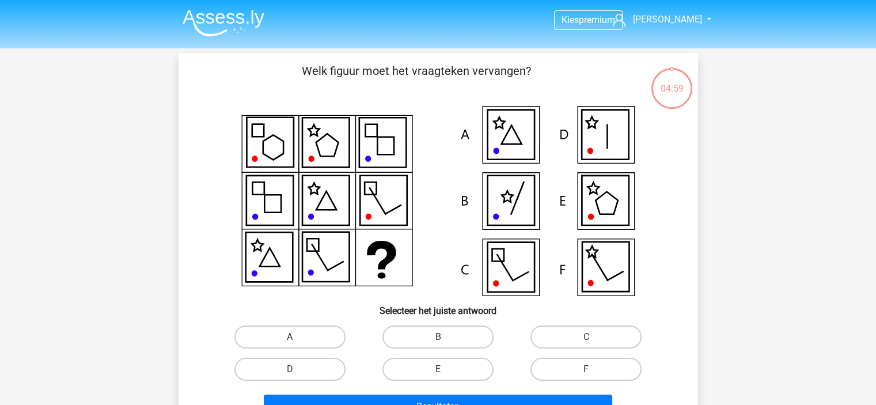
scroll to position [0, 0]
click at [569, 340] on label "C" at bounding box center [586, 336] width 111 height 23
click at [586, 340] on input "C" at bounding box center [589, 340] width 7 height 7
radio input "true"
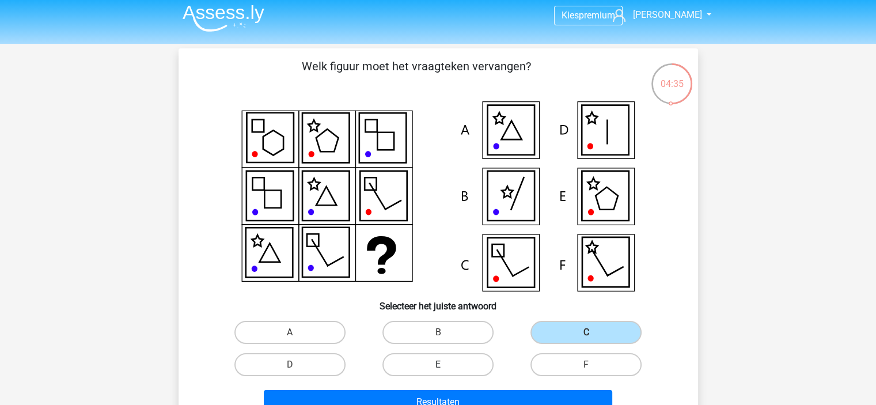
click at [424, 357] on label "E" at bounding box center [438, 364] width 111 height 23
click at [438, 365] on input "E" at bounding box center [441, 368] width 7 height 7
radio input "true"
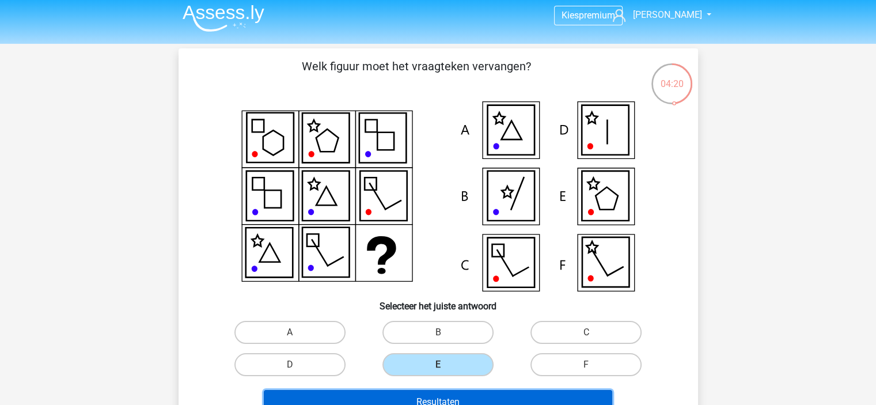
click at [493, 390] on button "Resultaten" at bounding box center [438, 402] width 349 height 24
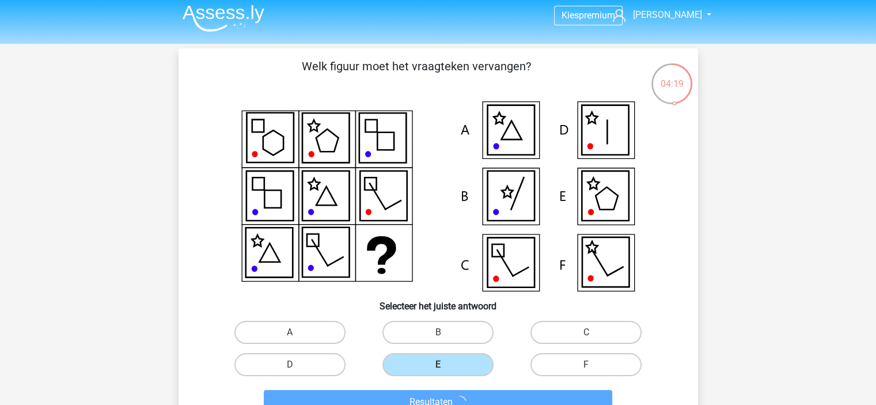
scroll to position [69, 0]
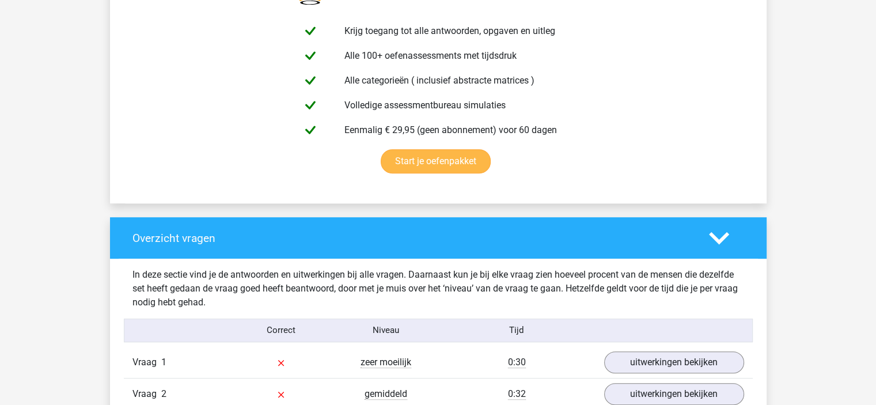
scroll to position [718, 0]
